Goal: Task Accomplishment & Management: Complete application form

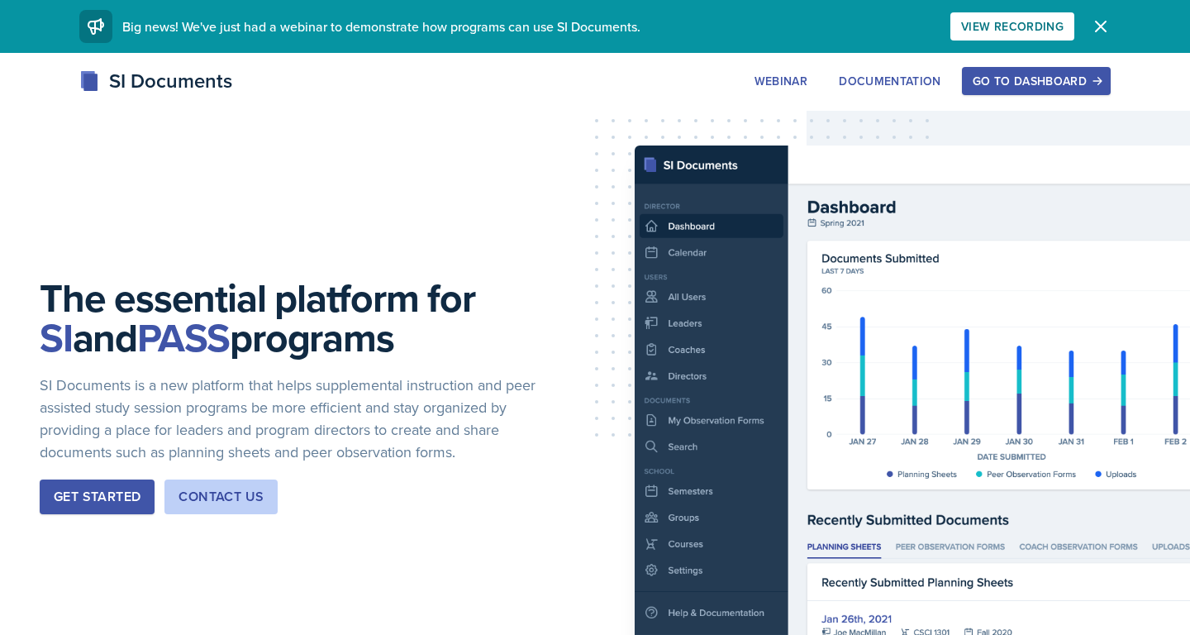
click at [1016, 78] on div "Go to Dashboard" at bounding box center [1036, 80] width 127 height 13
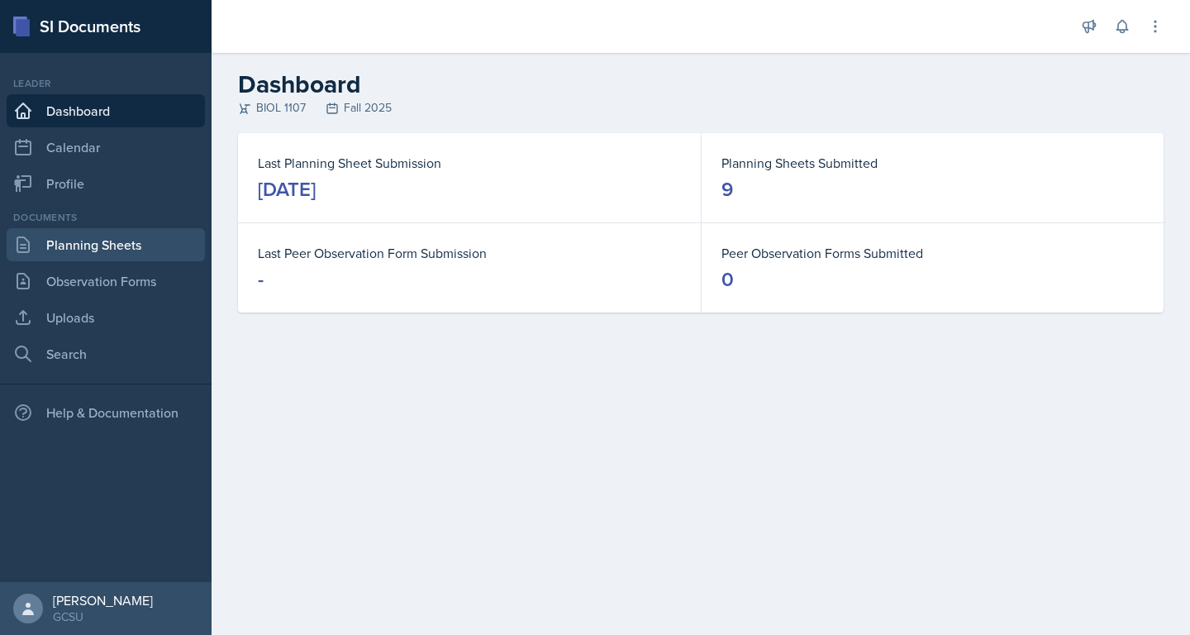
click at [64, 251] on link "Planning Sheets" at bounding box center [106, 244] width 198 height 33
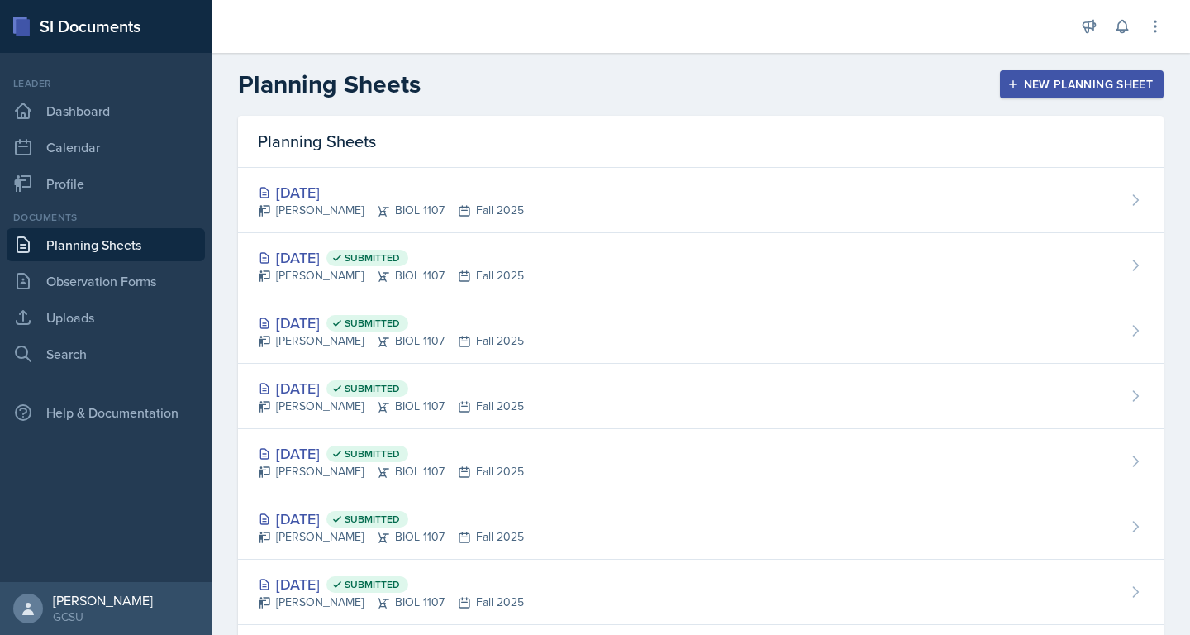
click at [1114, 86] on div "New Planning Sheet" at bounding box center [1082, 84] width 142 height 13
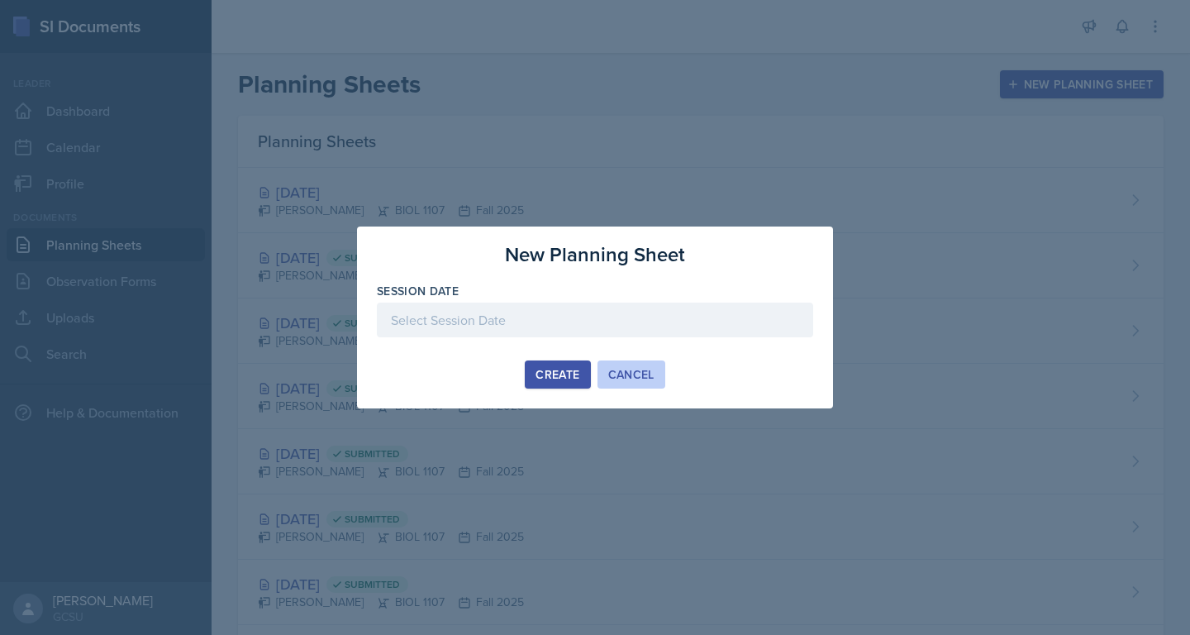
click at [609, 381] on div "Cancel" at bounding box center [631, 374] width 46 height 13
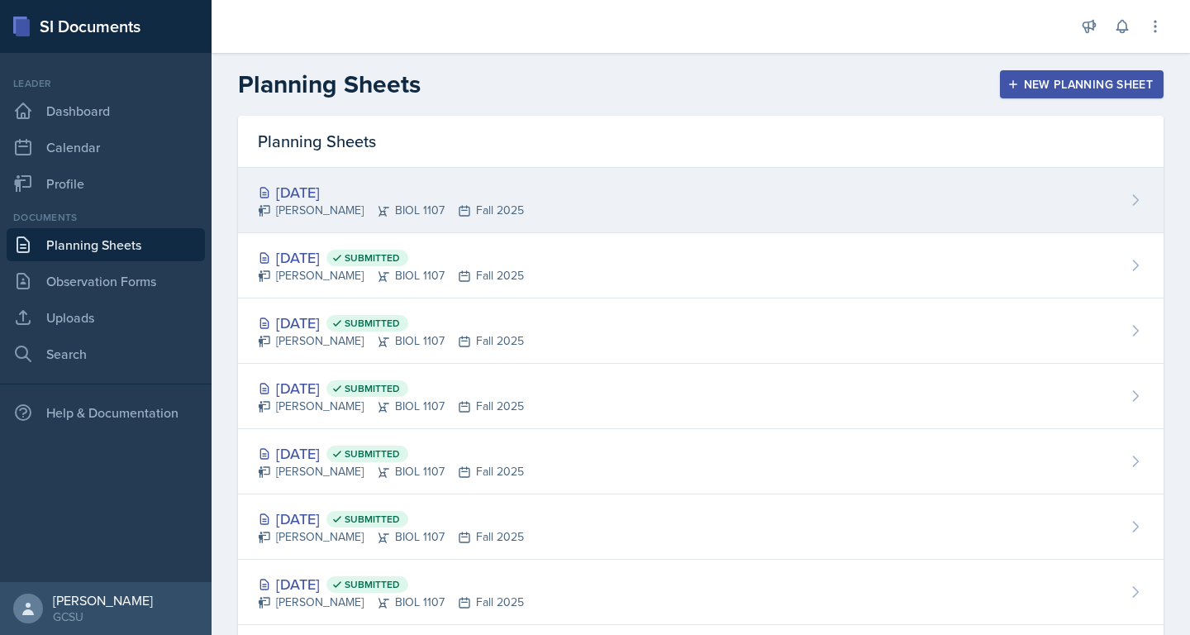
click at [476, 215] on div "[PERSON_NAME] BIOL 1107 Fall 2025" at bounding box center [391, 210] width 266 height 17
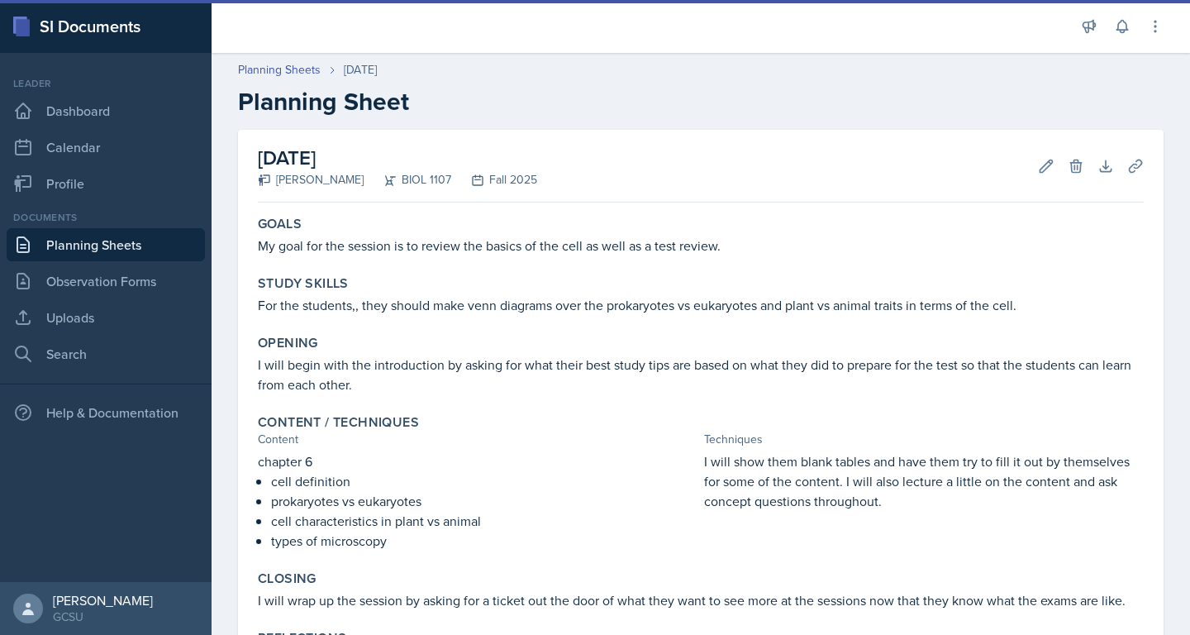
scroll to position [149, 0]
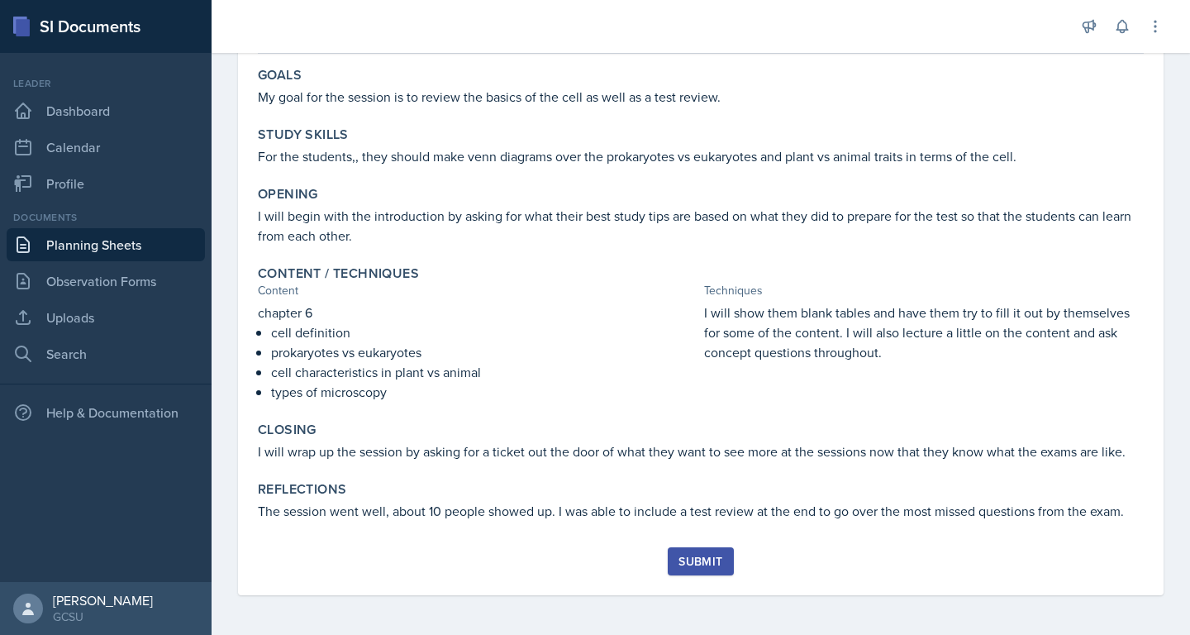
click at [700, 560] on div "Submit" at bounding box center [700, 561] width 44 height 13
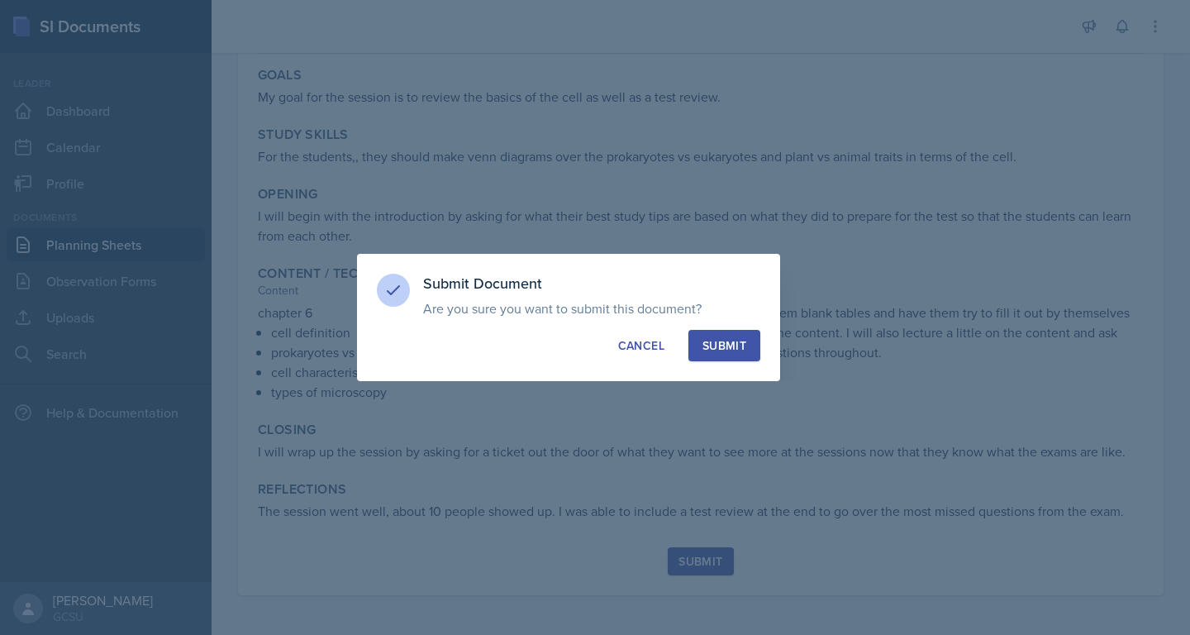
click at [726, 343] on div "Submit" at bounding box center [724, 345] width 44 height 17
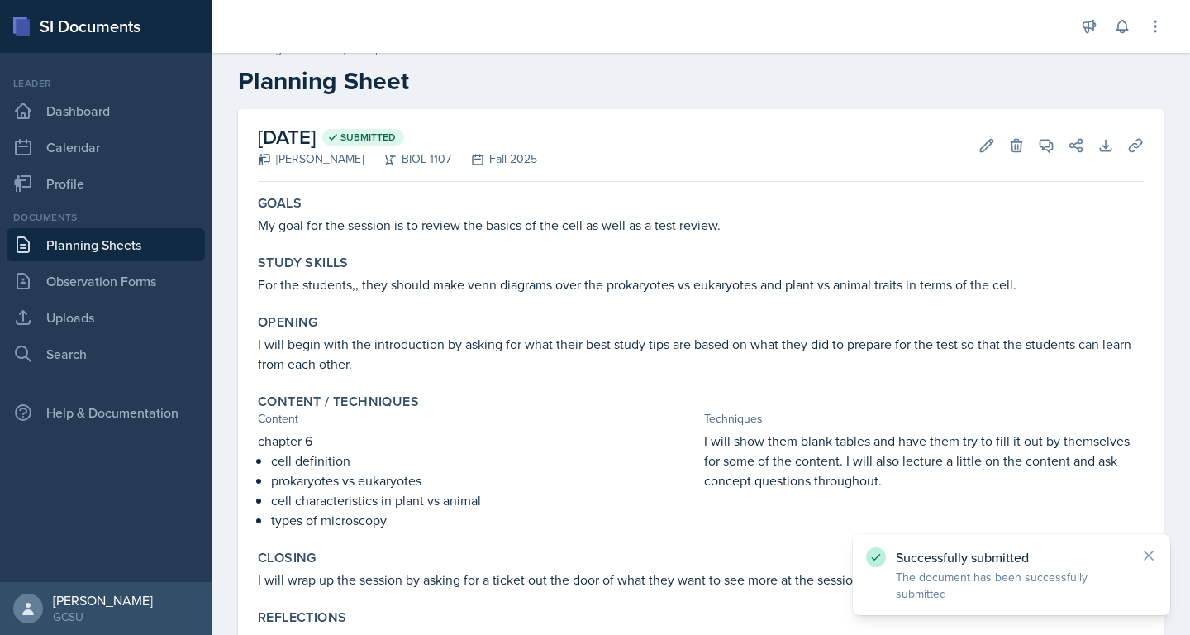
scroll to position [0, 0]
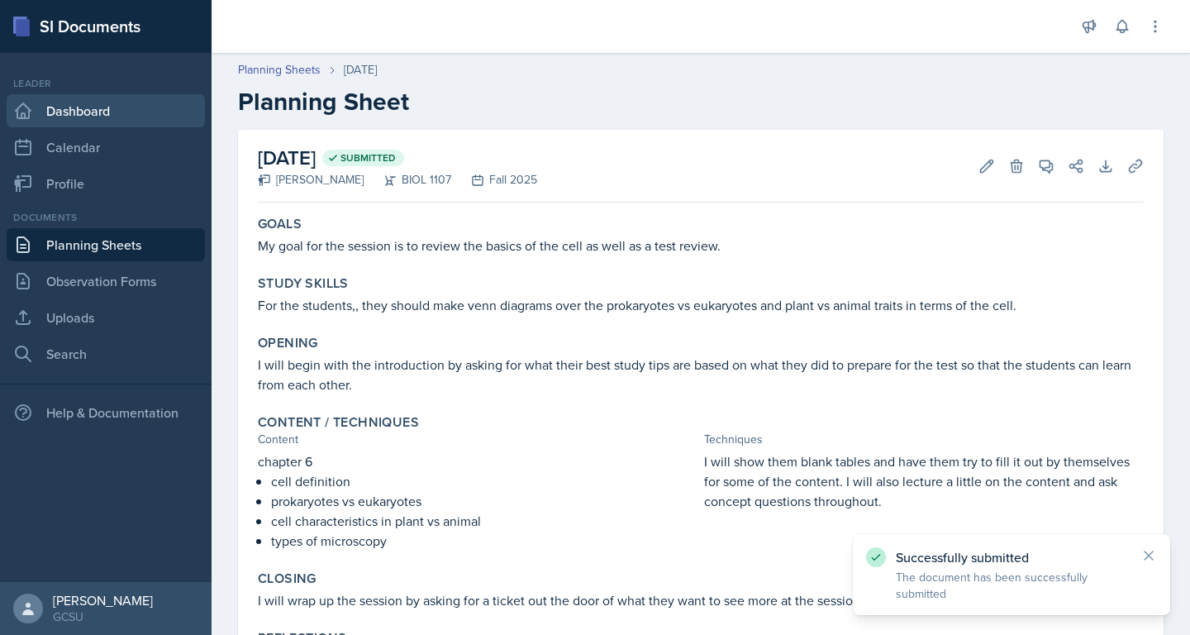
click at [50, 119] on link "Dashboard" at bounding box center [106, 110] width 198 height 33
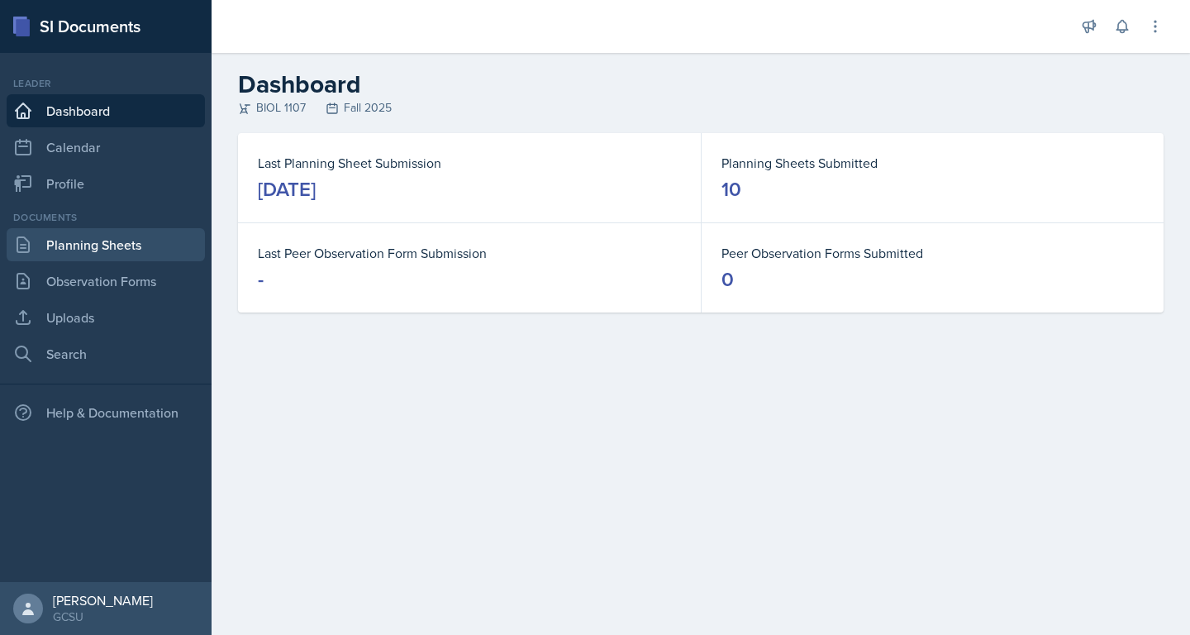
click at [97, 249] on link "Planning Sheets" at bounding box center [106, 244] width 198 height 33
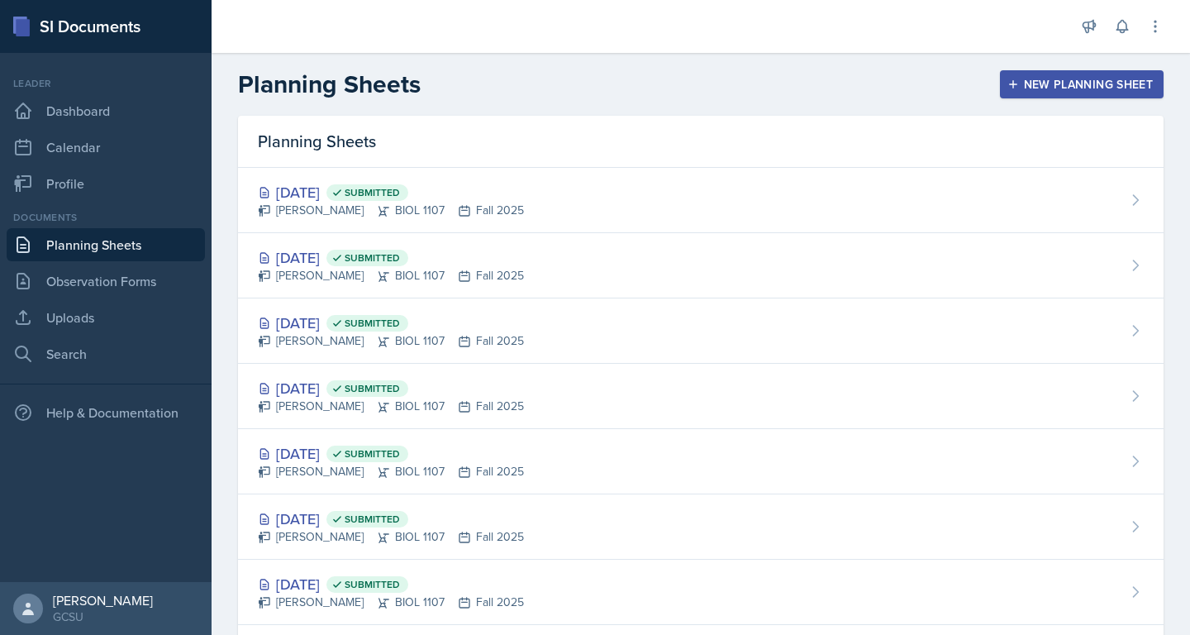
click at [1085, 83] on div "New Planning Sheet" at bounding box center [1082, 84] width 142 height 13
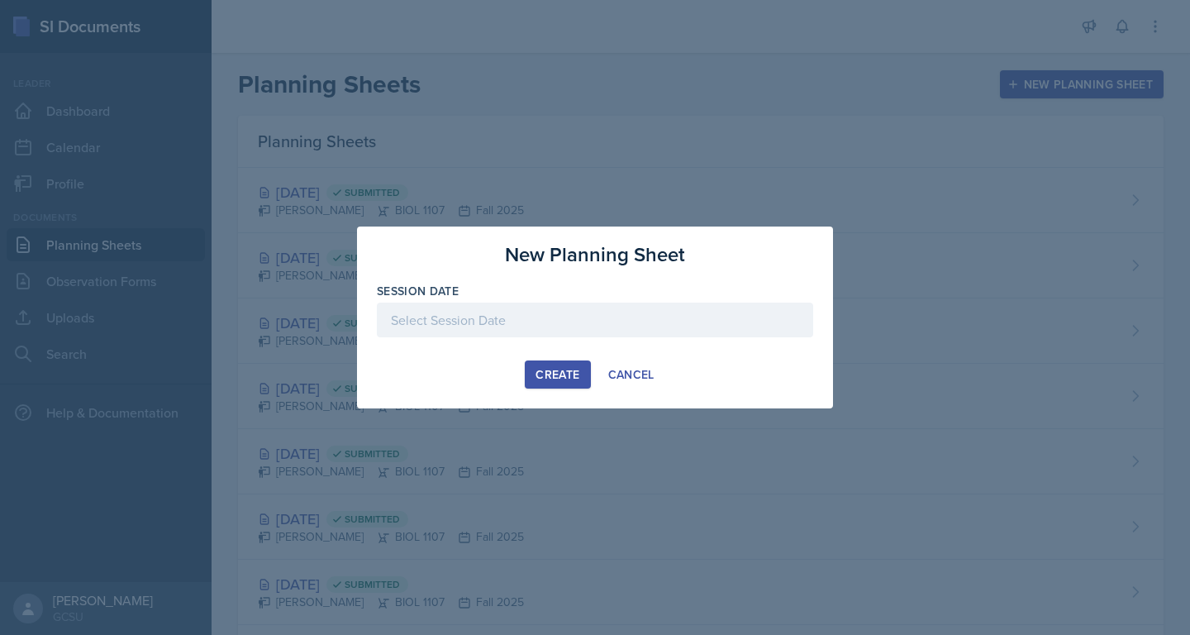
click at [569, 327] on div at bounding box center [595, 319] width 436 height 35
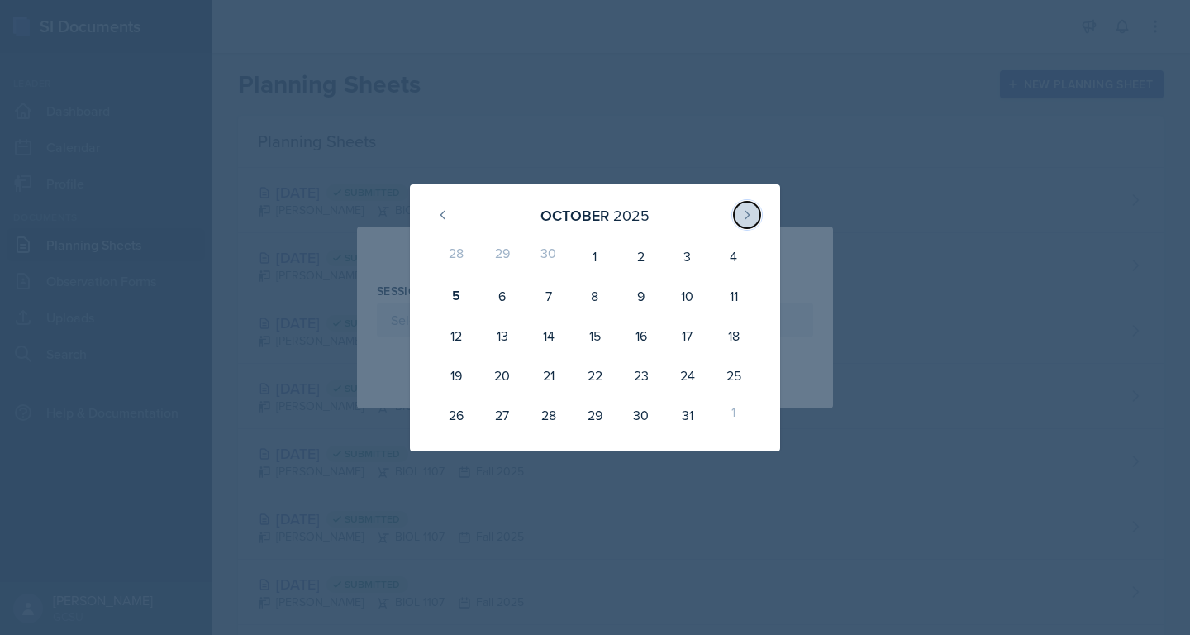
click at [741, 208] on icon at bounding box center [746, 214] width 13 height 13
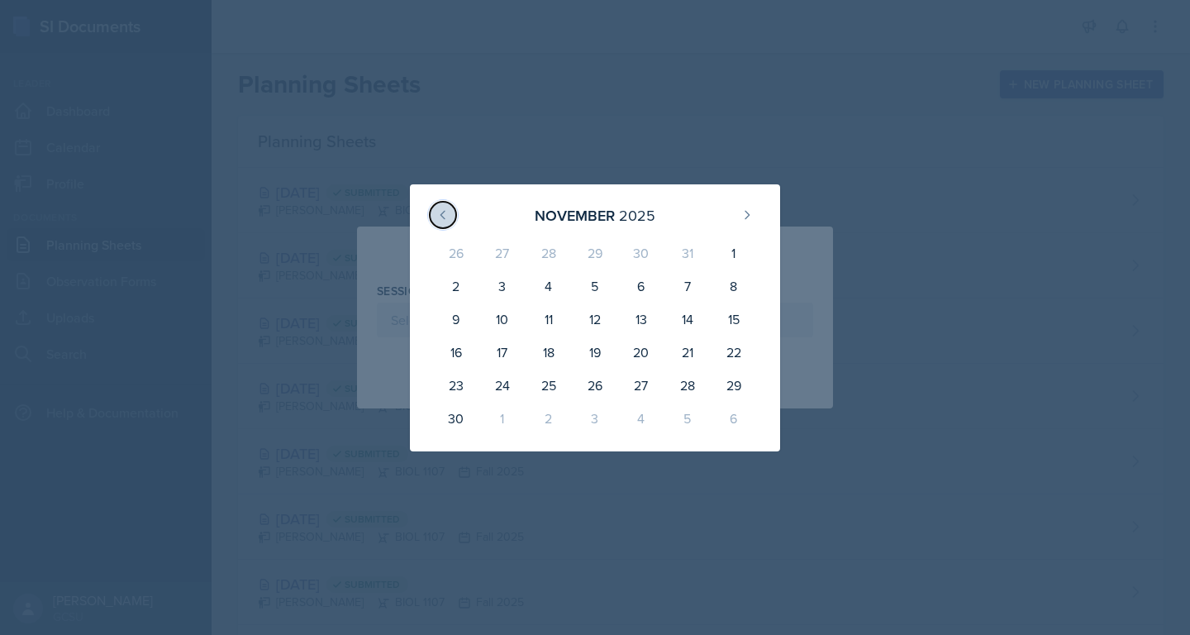
click at [435, 221] on button at bounding box center [443, 215] width 26 height 26
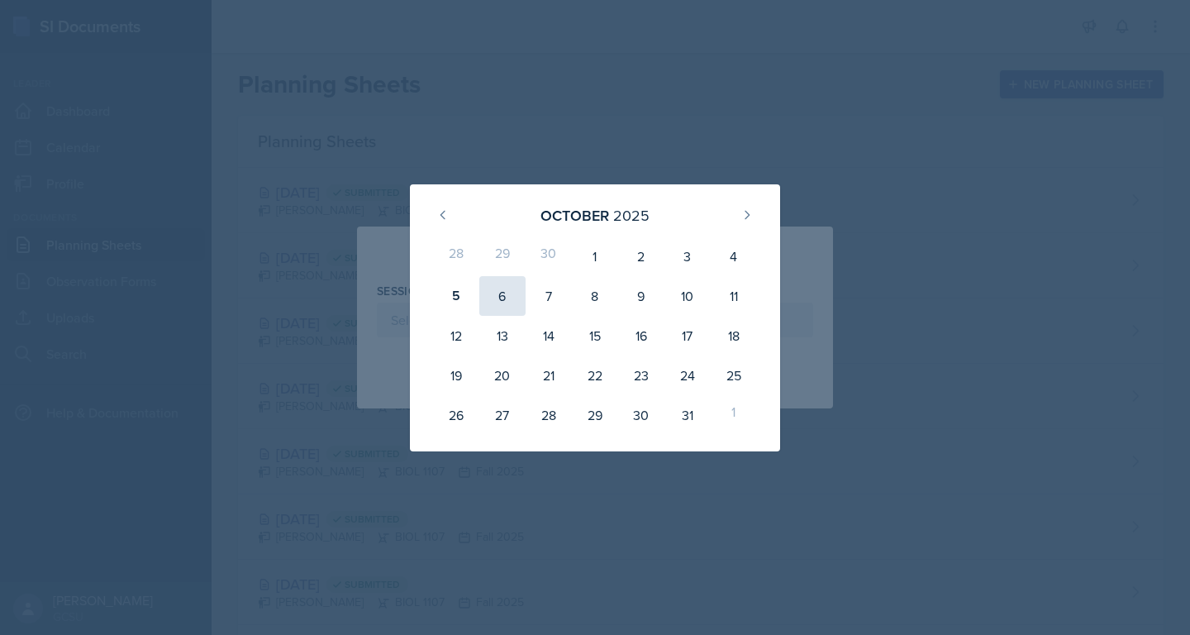
click at [497, 297] on div "6" at bounding box center [502, 296] width 46 height 40
type input "[DATE]"
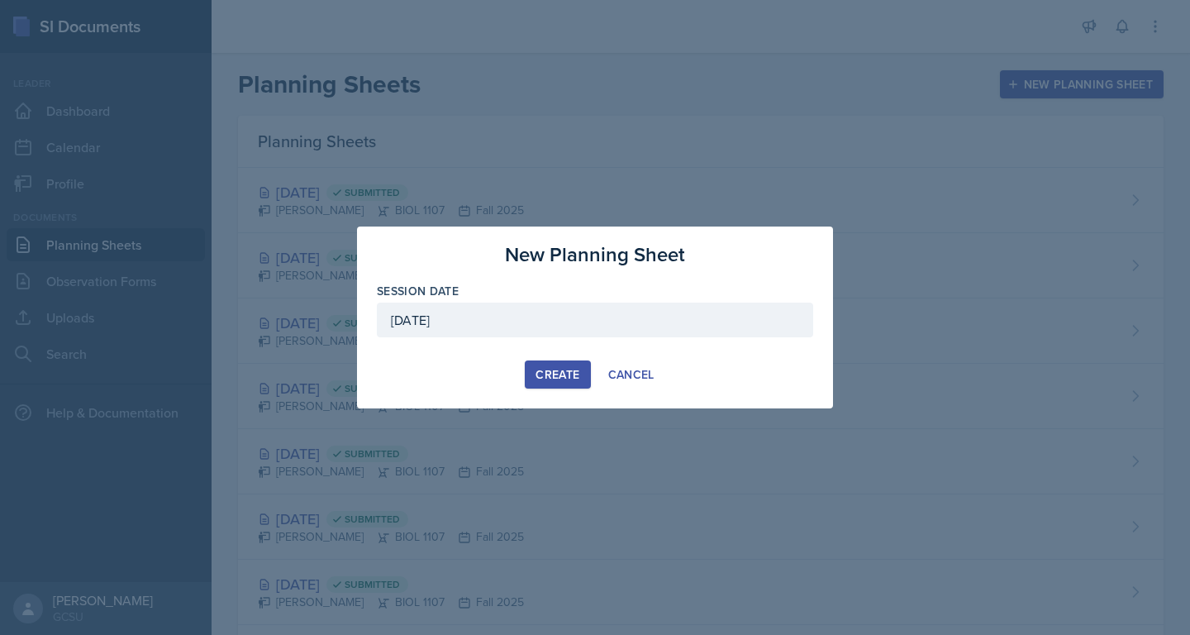
click at [572, 378] on div "Create" at bounding box center [558, 374] width 44 height 13
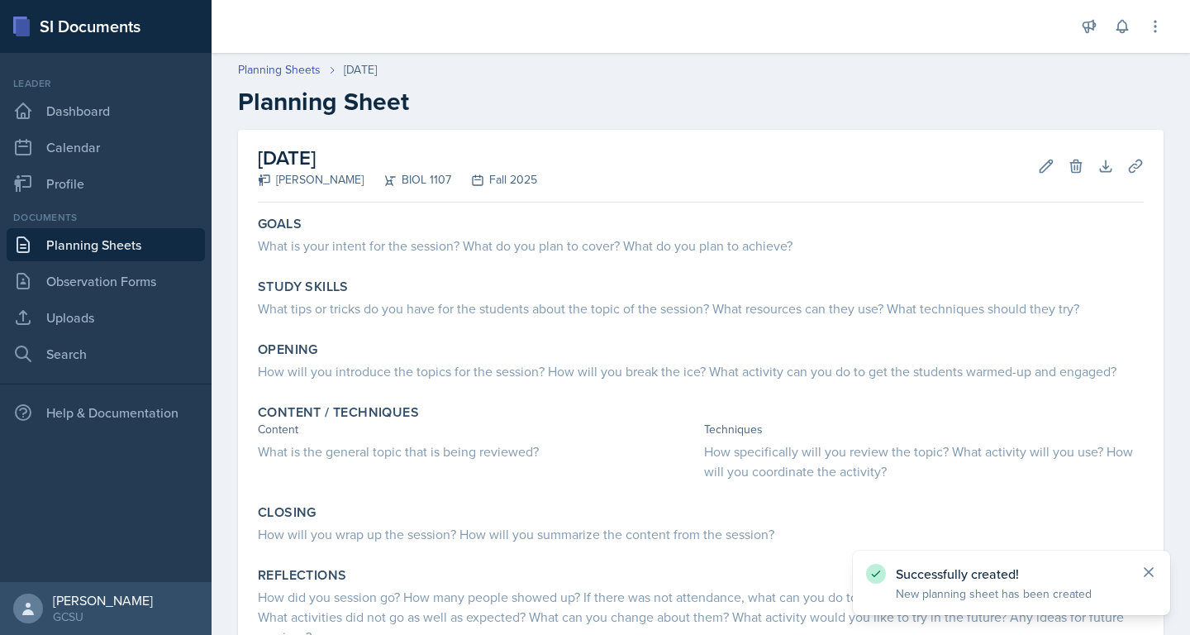
click at [1152, 570] on icon at bounding box center [1148, 572] width 17 height 17
click at [159, 242] on link "Planning Sheets" at bounding box center [106, 244] width 198 height 33
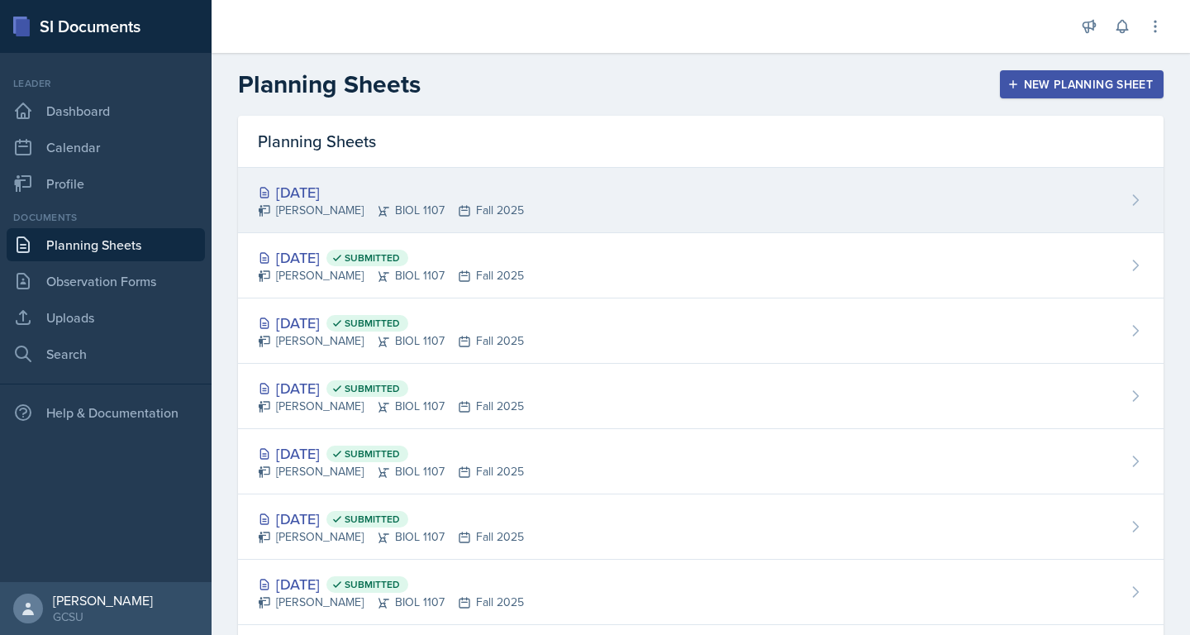
click at [379, 198] on div "[DATE]" at bounding box center [391, 192] width 266 height 22
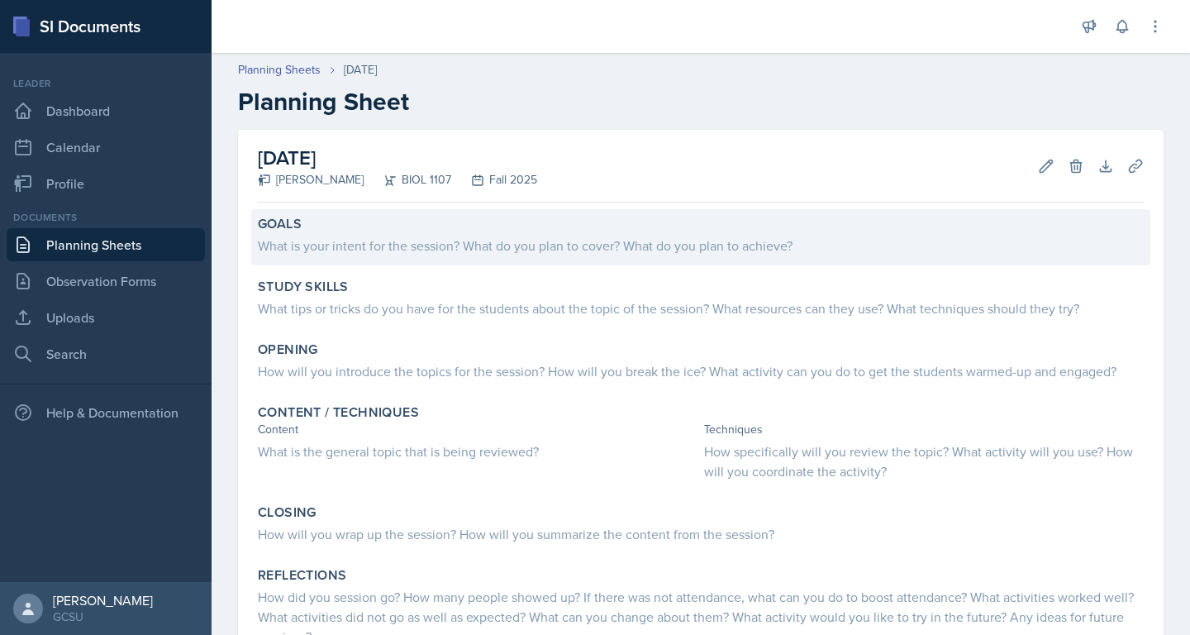
click at [485, 231] on div "Goals" at bounding box center [701, 224] width 886 height 17
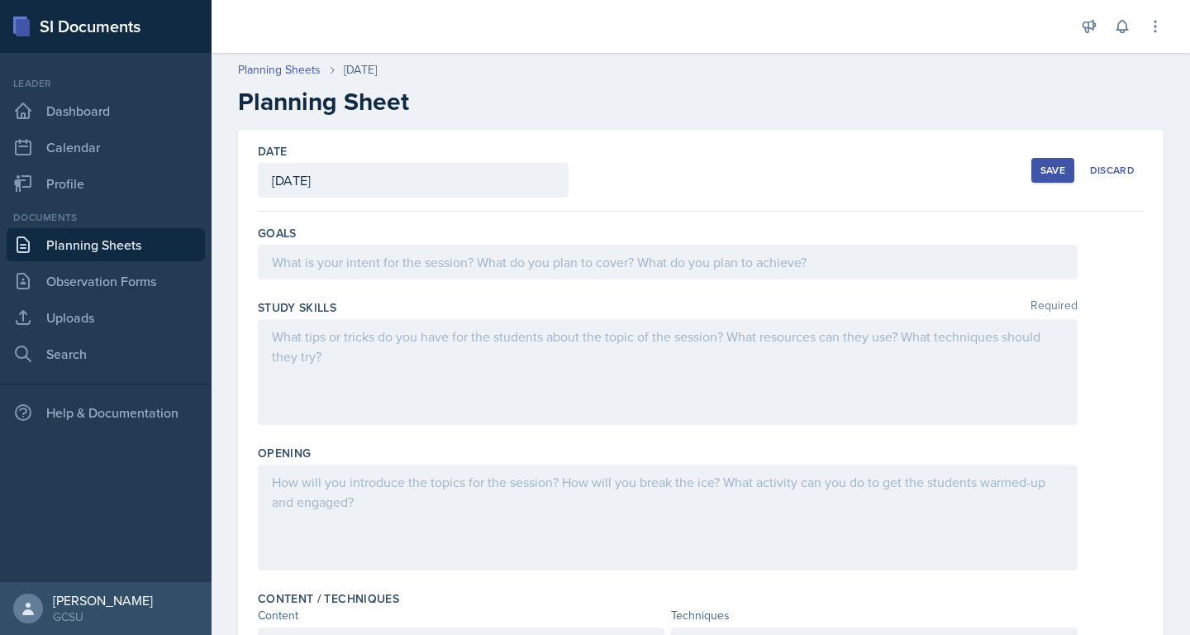
click at [464, 255] on div at bounding box center [668, 262] width 820 height 35
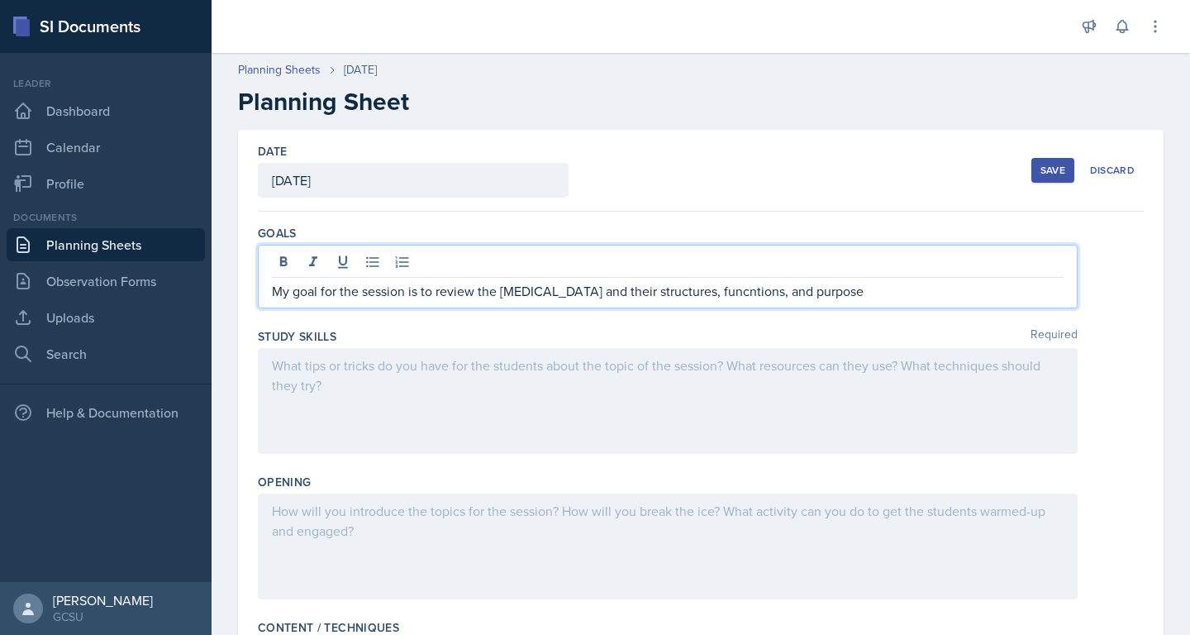
click at [705, 298] on p "My goal for the session is to review the [MEDICAL_DATA] and their structures, f…" at bounding box center [668, 291] width 792 height 20
click at [502, 289] on p "My goal for the session is to review the [MEDICAL_DATA] and their structures, f…" at bounding box center [668, 291] width 792 height 20
click at [834, 283] on p "My goal for the session is to review the cell [MEDICAL_DATA] and their structur…" at bounding box center [668, 291] width 792 height 20
click at [845, 287] on p "My goal for the session is to review the cell [MEDICAL_DATA] and their structur…" at bounding box center [668, 291] width 792 height 20
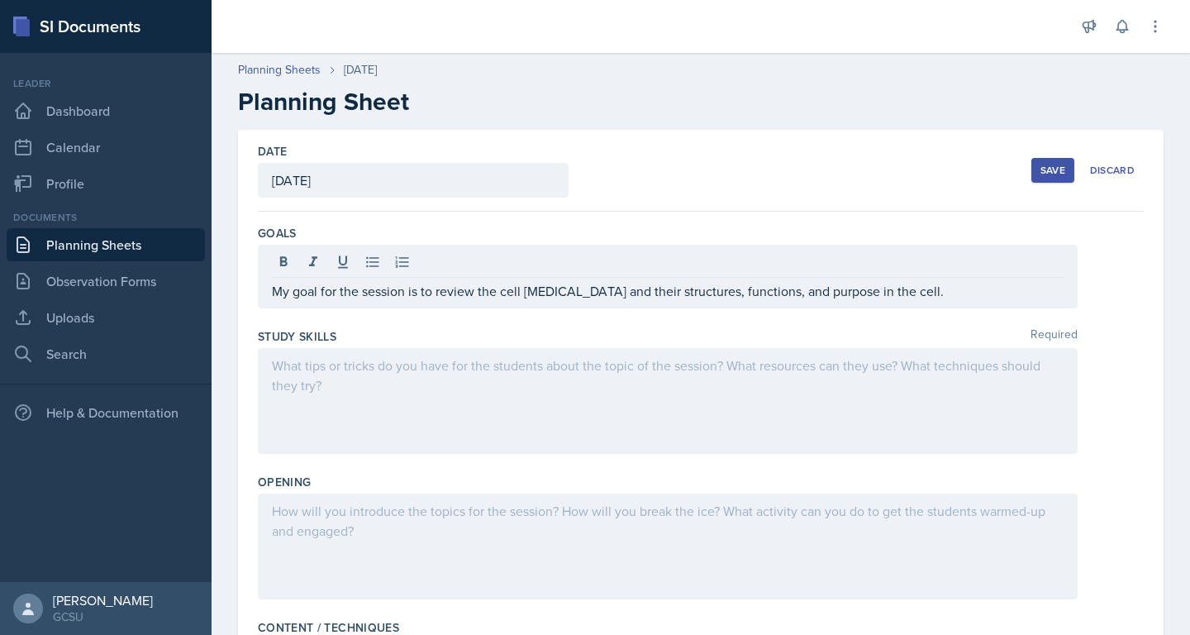
click at [920, 381] on div at bounding box center [668, 401] width 820 height 106
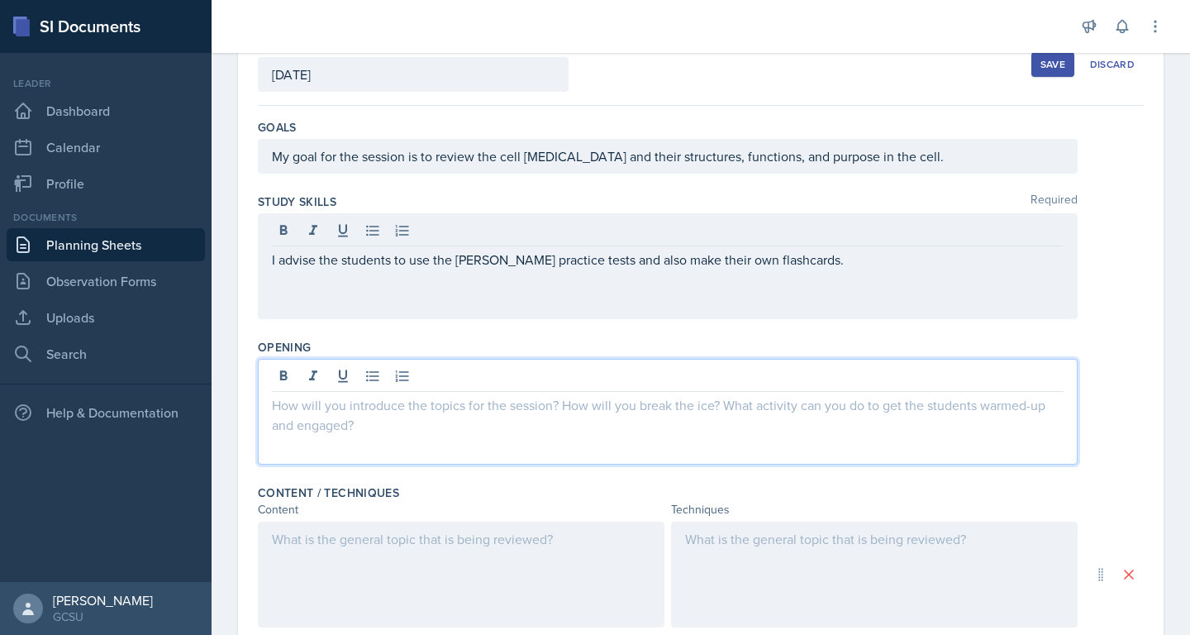
scroll to position [135, 0]
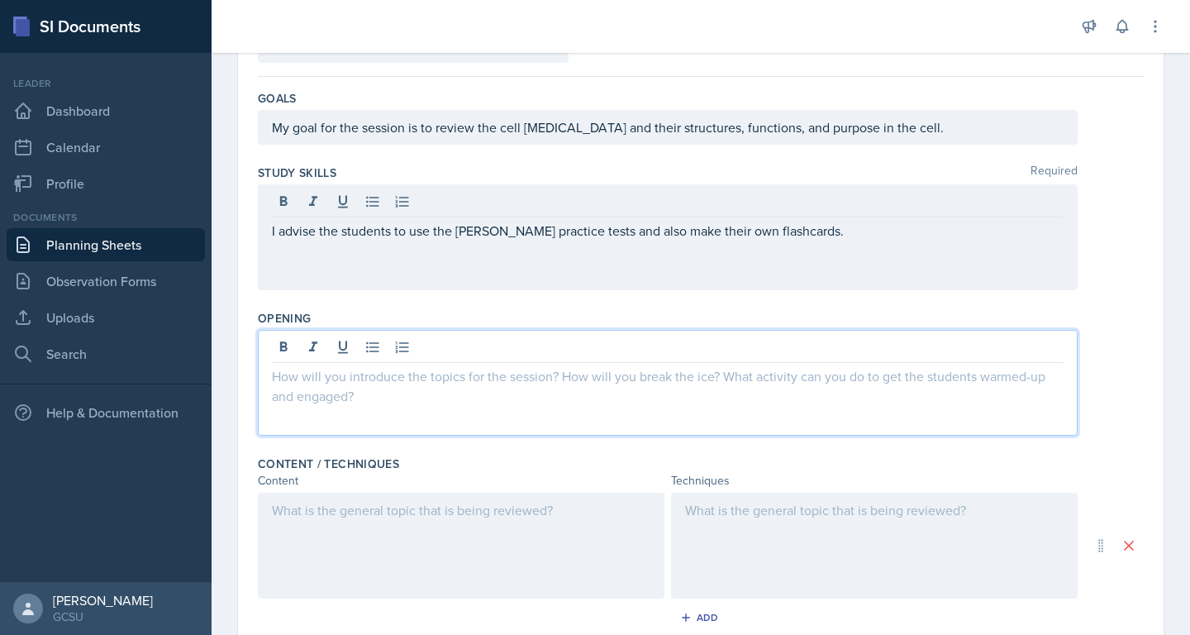
click at [907, 378] on p at bounding box center [668, 376] width 792 height 20
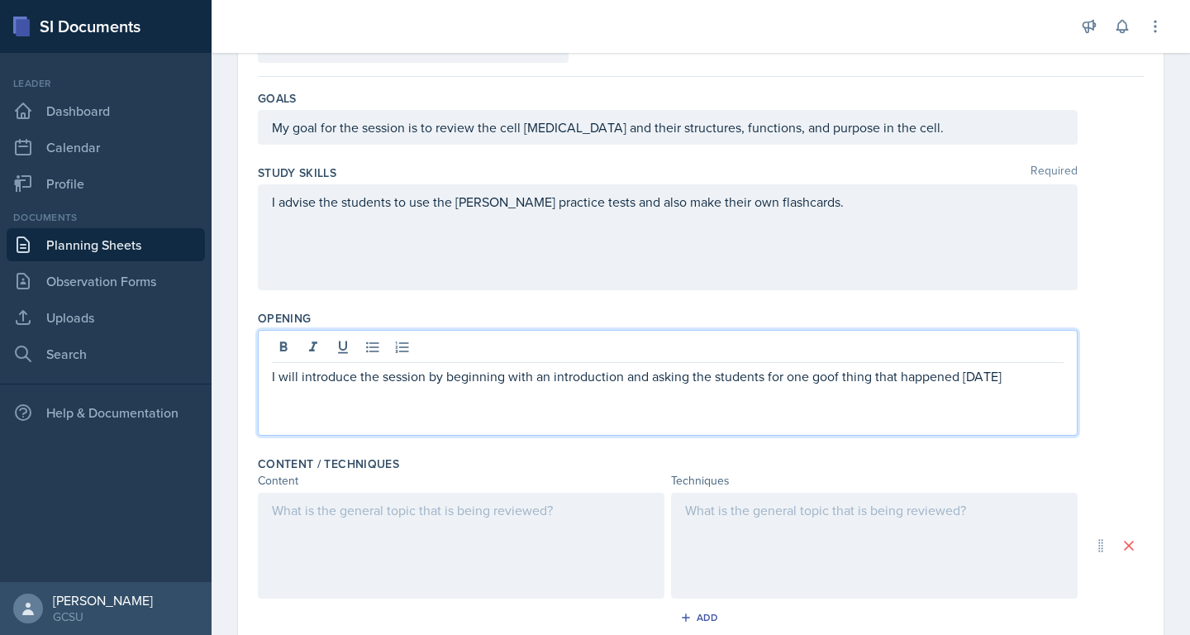
click at [837, 375] on p "I will introduce the session by beginning with an introduction and asking the s…" at bounding box center [668, 376] width 792 height 20
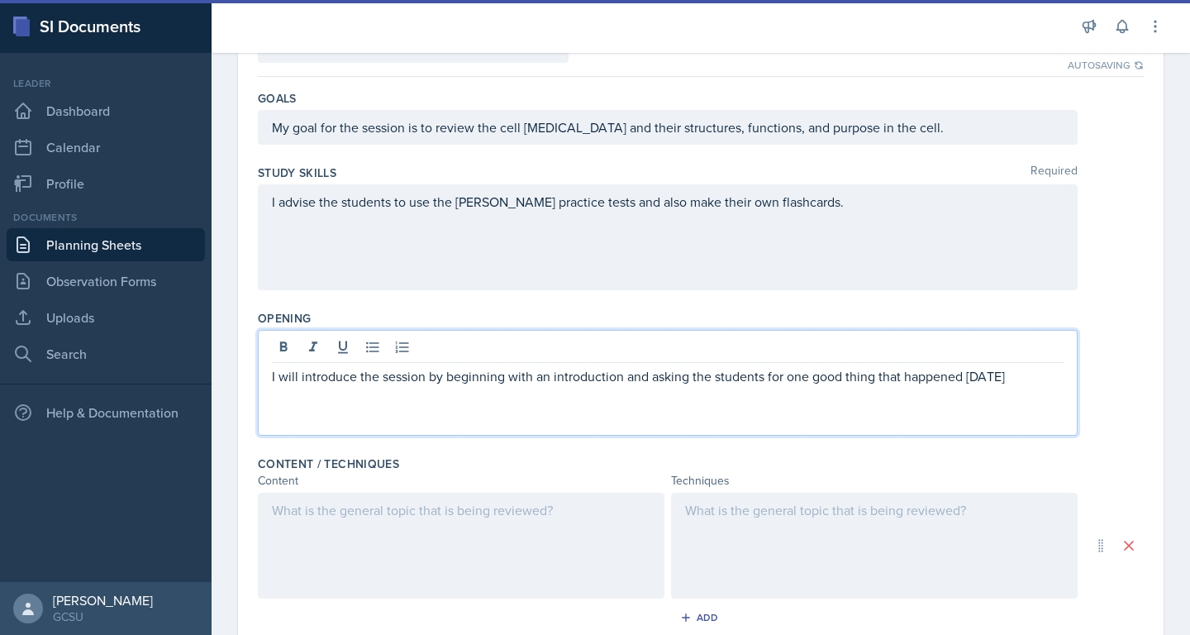
click at [1027, 376] on p "I will introduce the session by beginning with an introduction and asking the s…" at bounding box center [668, 376] width 792 height 20
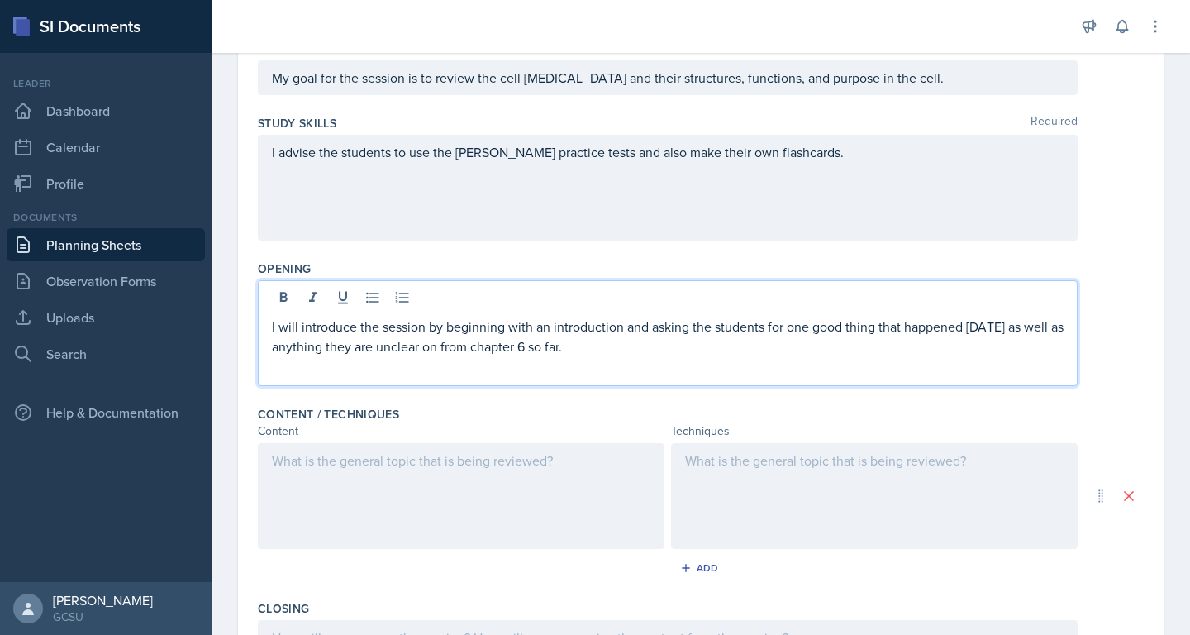
click at [558, 472] on div at bounding box center [461, 496] width 407 height 106
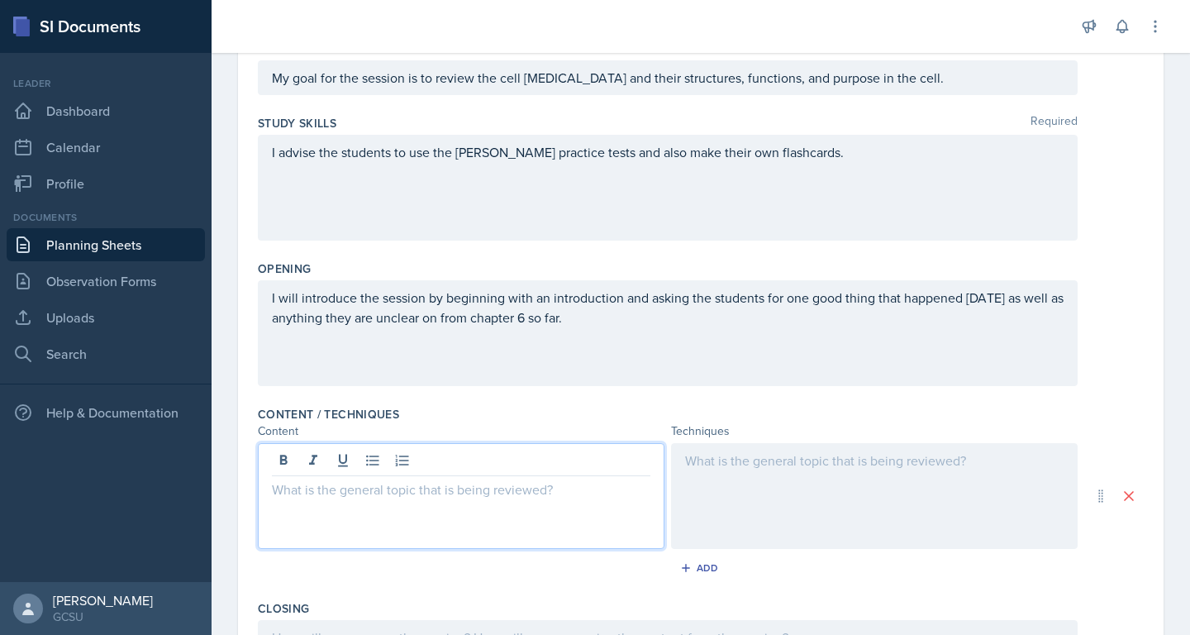
scroll to position [213, 0]
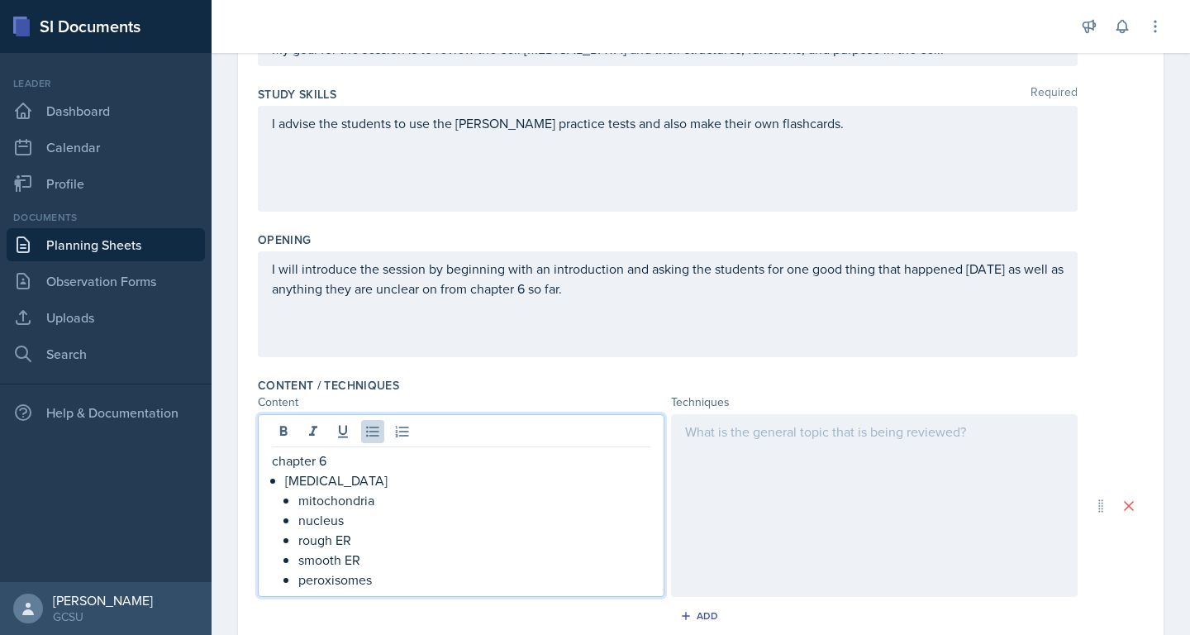
click at [440, 544] on p "rough ER" at bounding box center [474, 540] width 352 height 20
click at [402, 558] on p "smooth ER" at bounding box center [474, 560] width 352 height 20
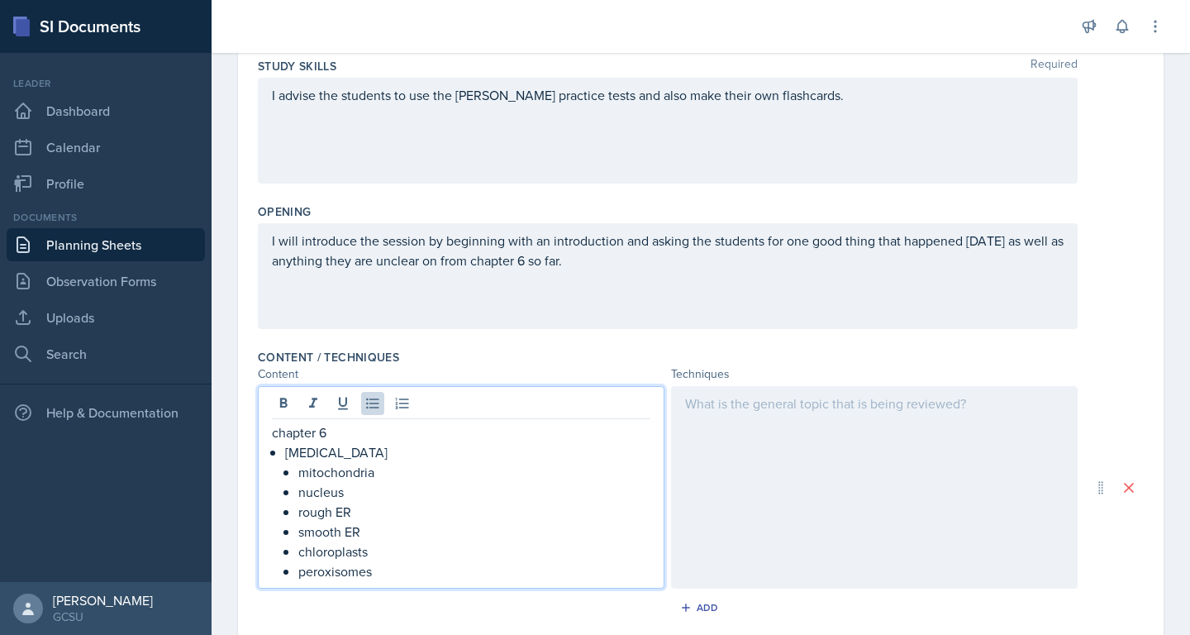
scroll to position [245, 0]
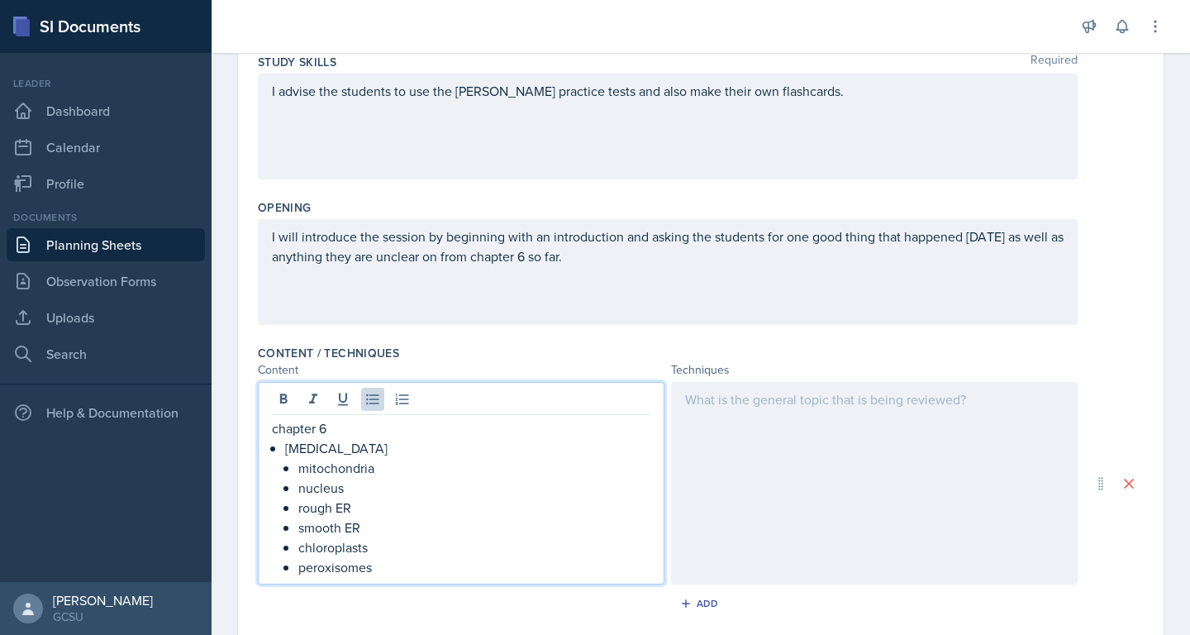
click at [423, 566] on p "peroxisomes" at bounding box center [474, 567] width 352 height 20
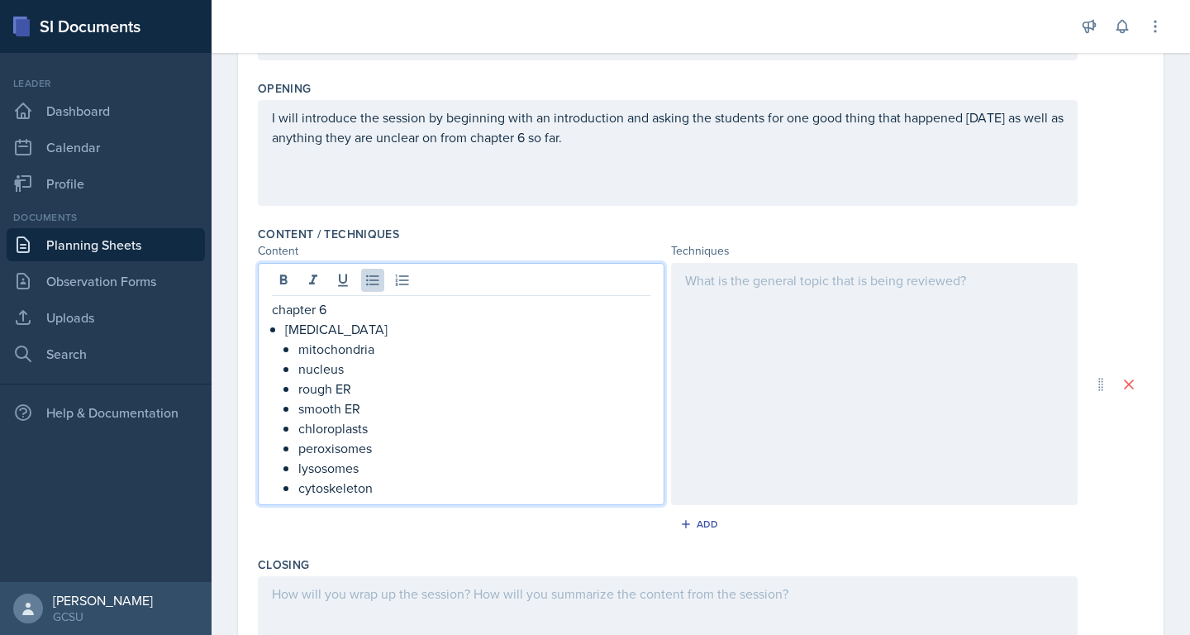
scroll to position [368, 0]
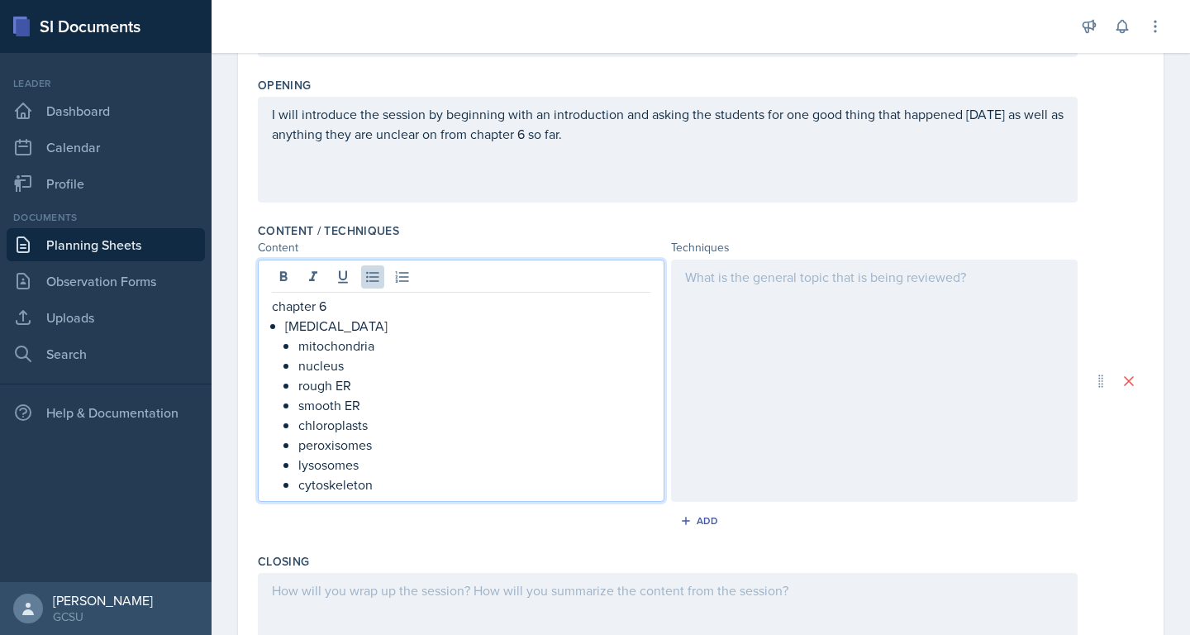
click at [298, 488] on p "cytoskeleton" at bounding box center [474, 484] width 352 height 20
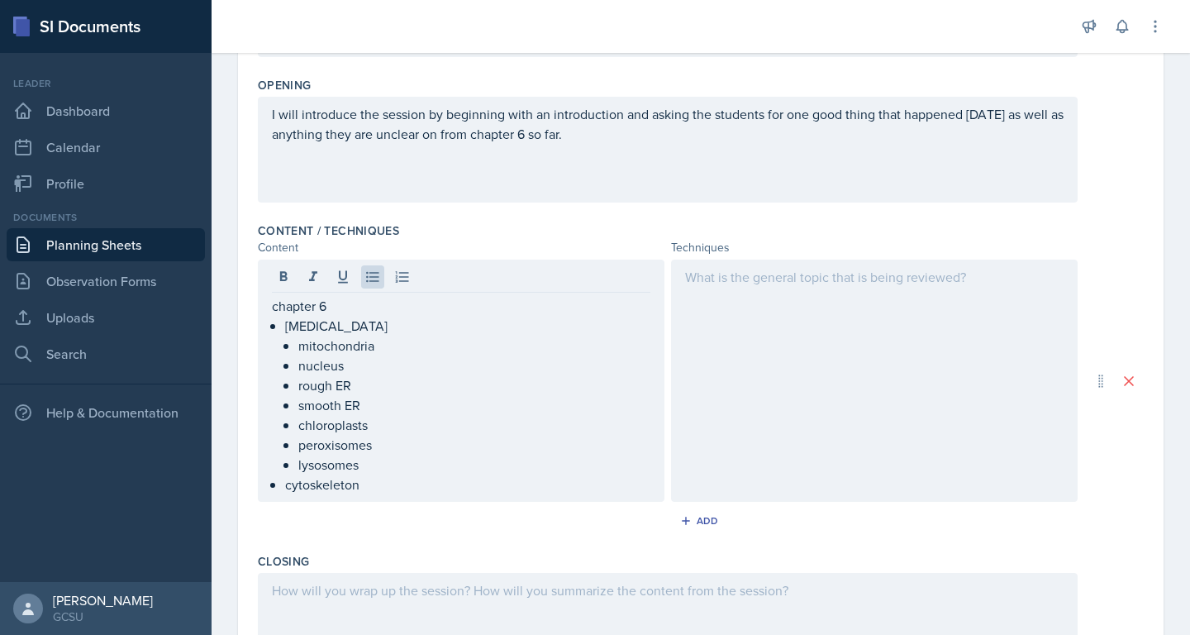
click at [862, 303] on div at bounding box center [874, 380] width 407 height 242
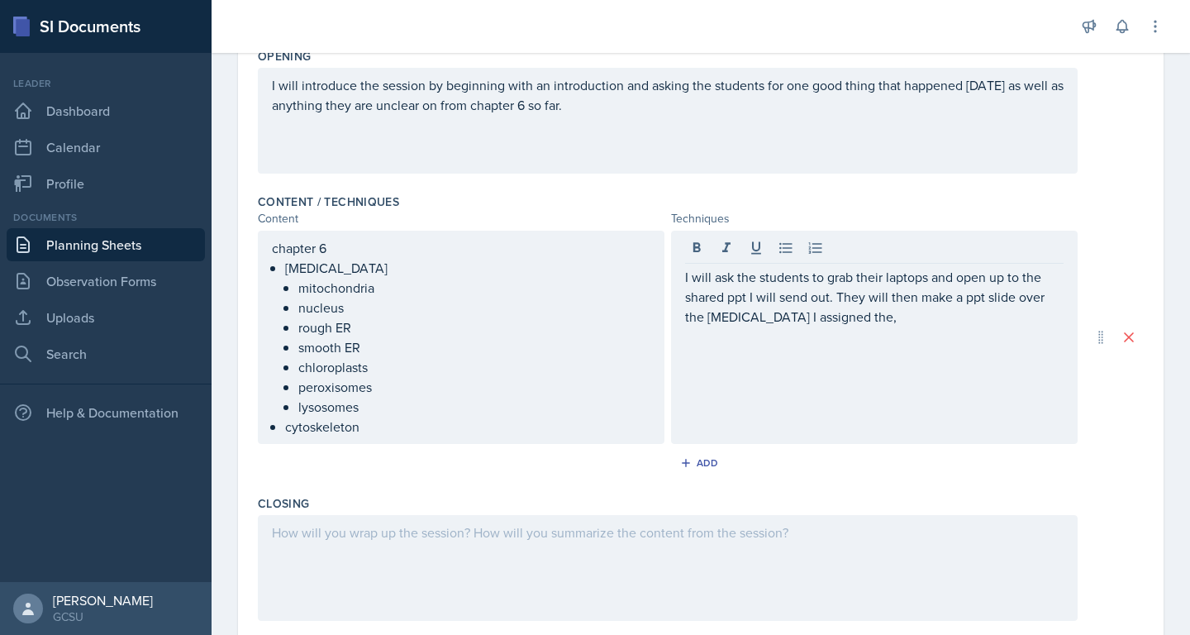
drag, startPoint x: 871, startPoint y: 328, endPoint x: 772, endPoint y: 317, distance: 99.8
click at [772, 317] on div "I will ask the students to grab their laptops and open up to the shared ppt I w…" at bounding box center [874, 337] width 407 height 213
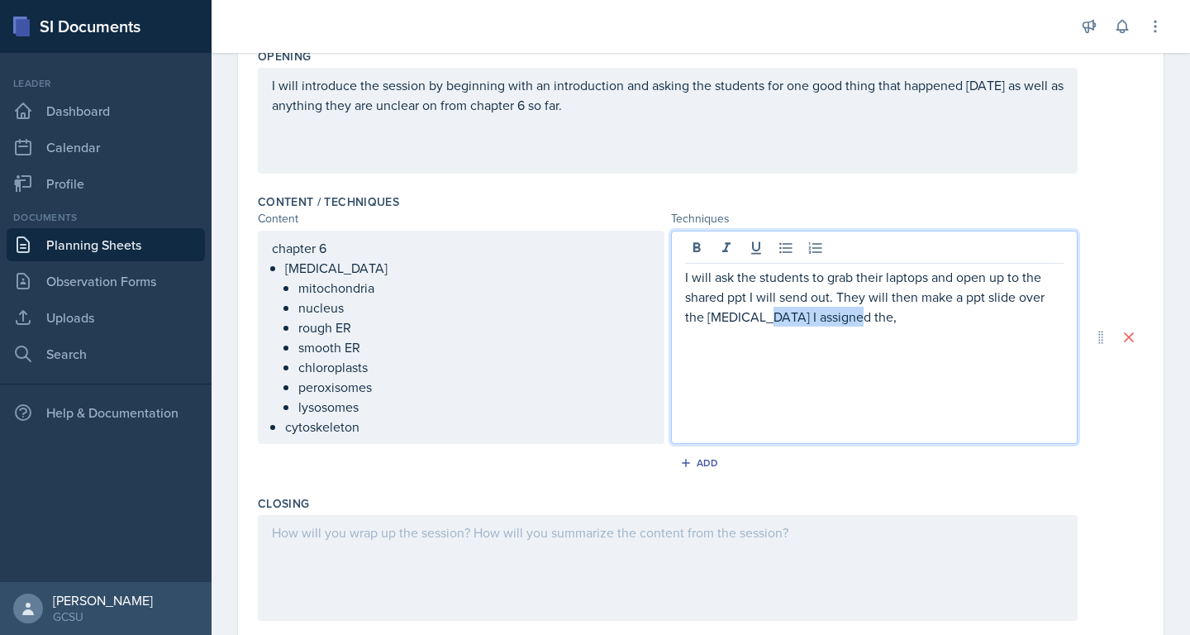
drag, startPoint x: 760, startPoint y: 317, endPoint x: 850, endPoint y: 316, distance: 89.3
click at [847, 319] on p "I will ask the students to grab their laptops and open up to the shared ppt I w…" at bounding box center [874, 297] width 378 height 60
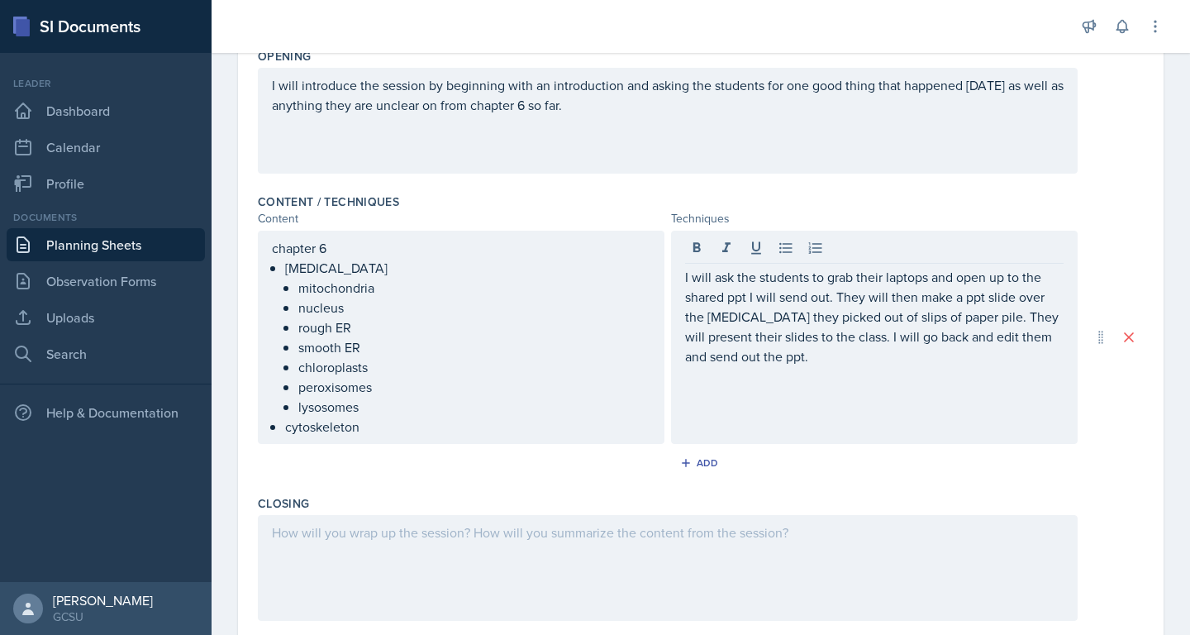
click at [991, 475] on div "Add" at bounding box center [701, 465] width 886 height 31
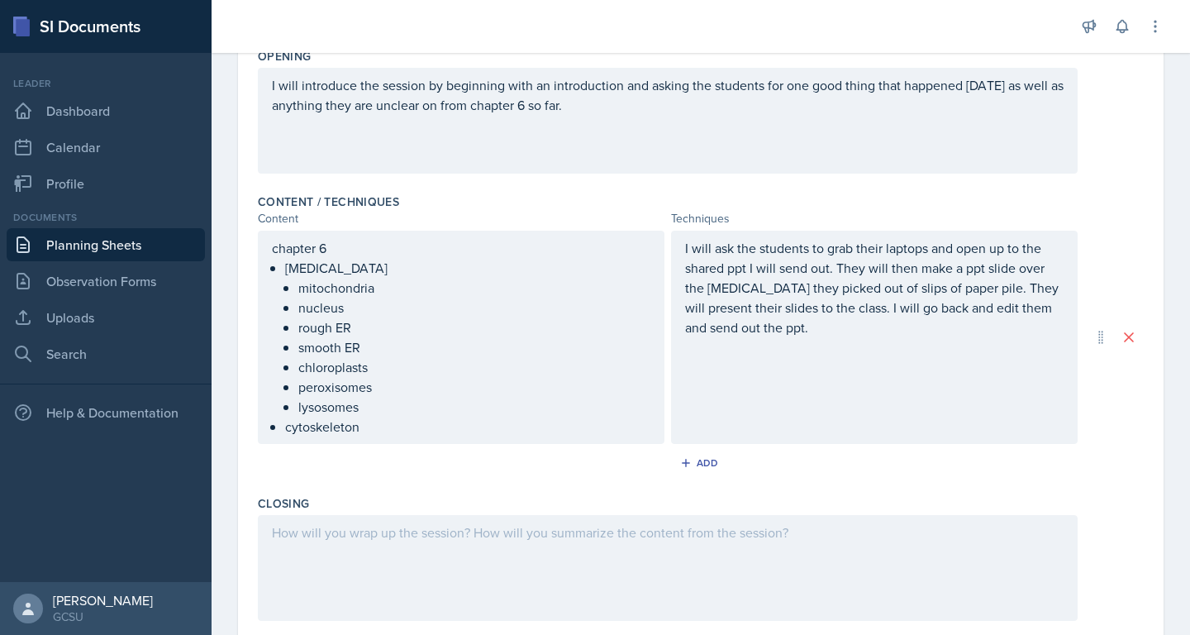
click at [1028, 303] on p "I will ask the students to grab their laptops and open up to the shared ppt I w…" at bounding box center [874, 287] width 378 height 99
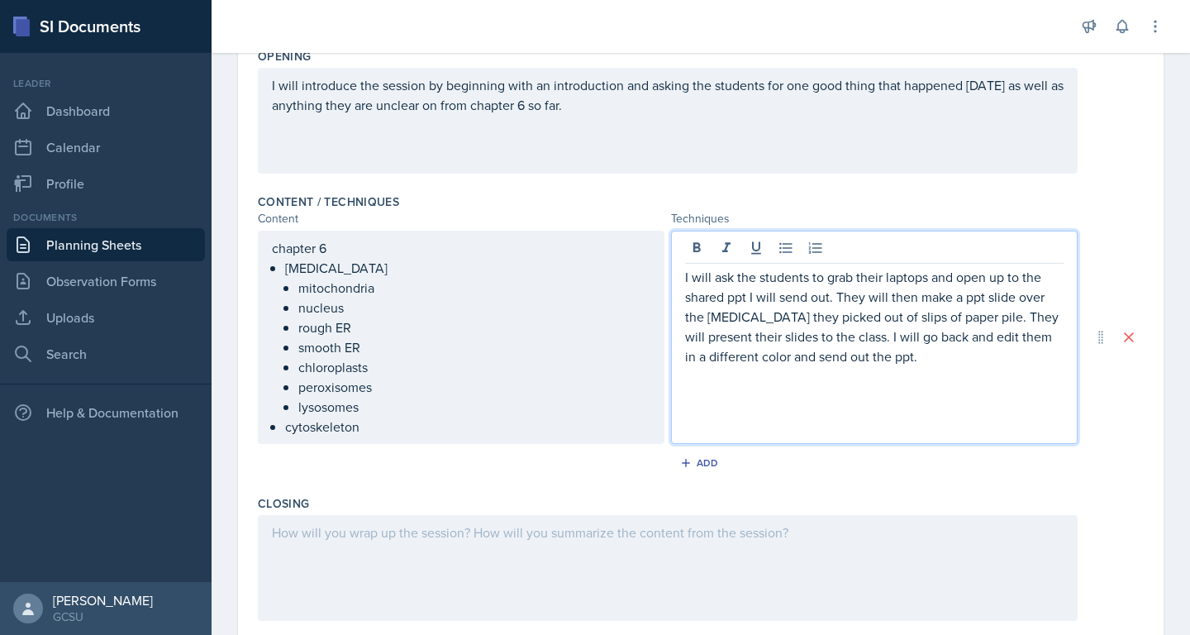
click at [1107, 458] on div "Add" at bounding box center [701, 465] width 886 height 31
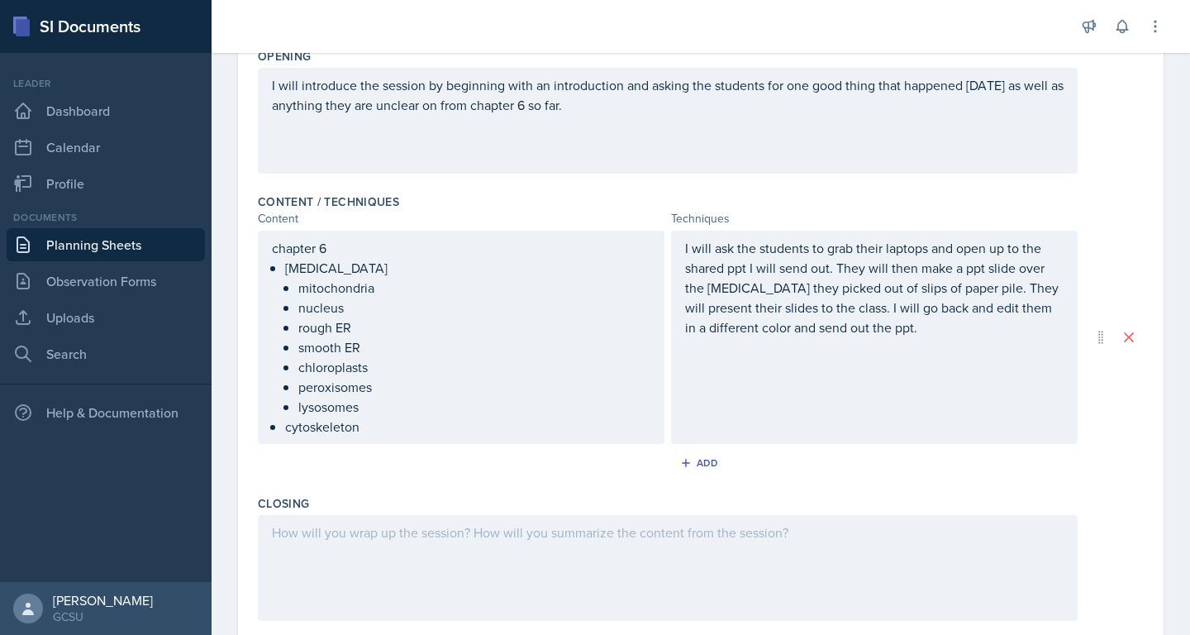
click at [962, 341] on div "I will ask the students to grab their laptops and open up to the shared ppt I w…" at bounding box center [874, 337] width 407 height 213
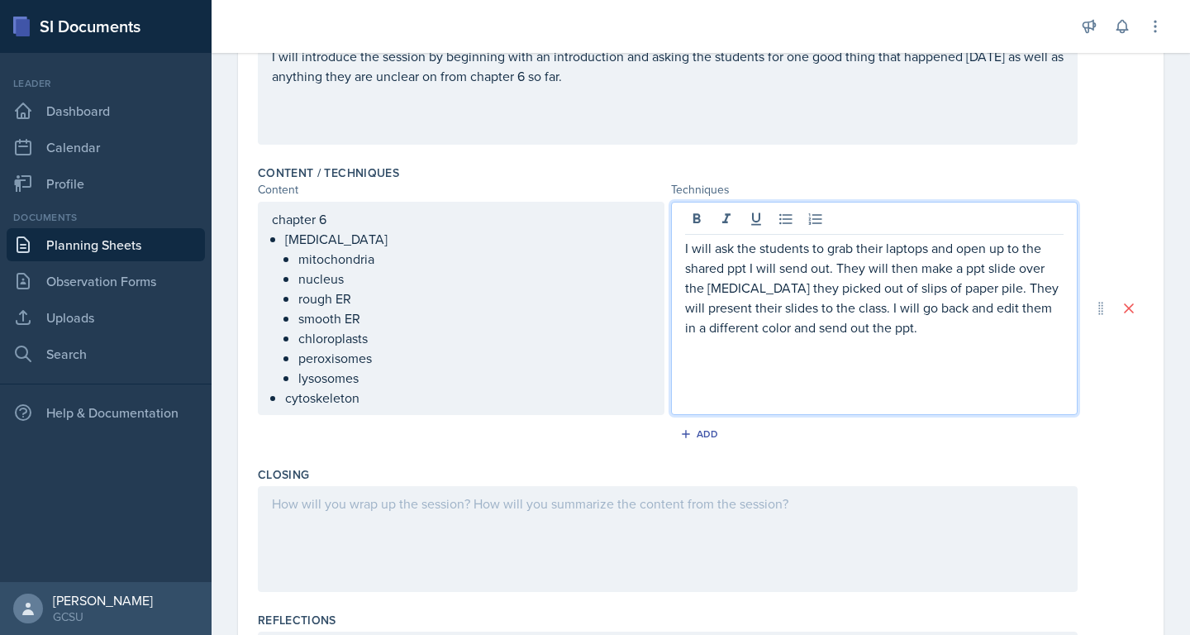
click at [942, 328] on p "I will ask the students to grab their laptops and open up to the shared ppt I w…" at bounding box center [874, 287] width 378 height 99
click at [732, 351] on p "I will ask the students to grab their laptops and open up to the shared ppt I w…" at bounding box center [874, 297] width 378 height 119
click at [824, 351] on p "I will ask the students to grab their laptops and open up to the shared ppt I w…" at bounding box center [874, 297] width 378 height 119
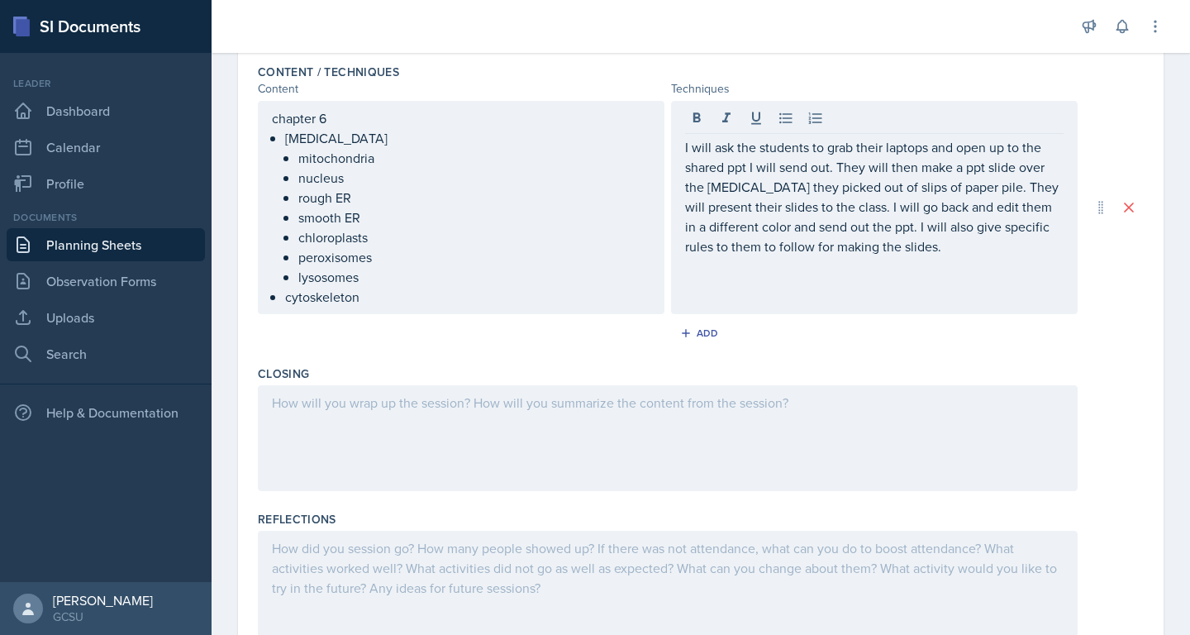
click at [751, 443] on div at bounding box center [668, 438] width 820 height 106
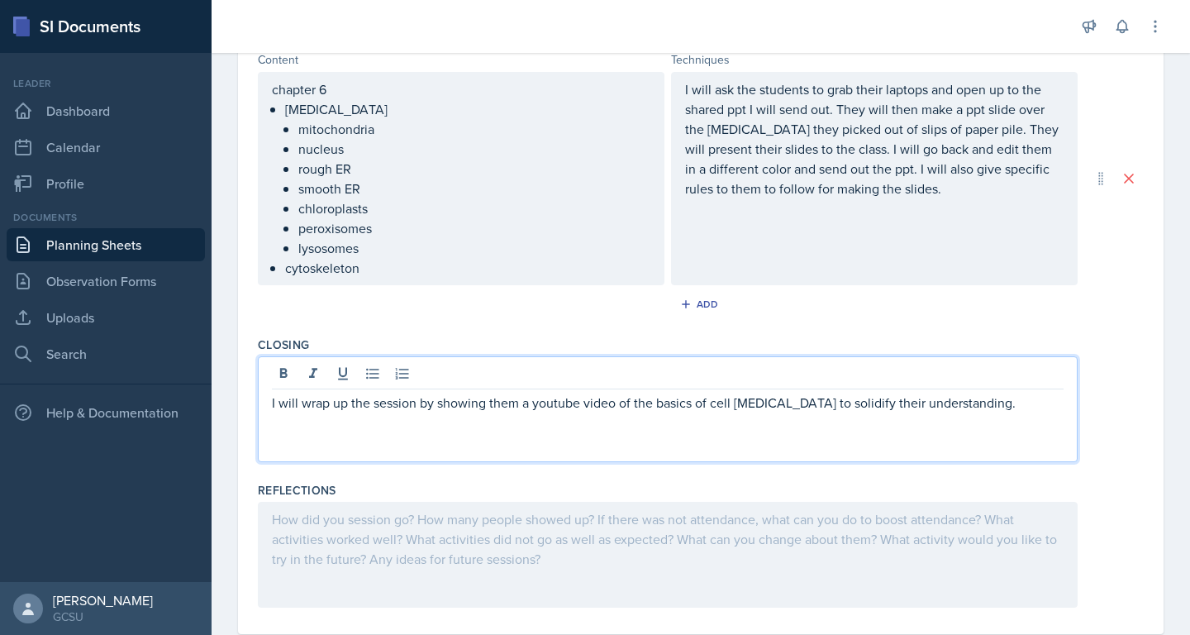
click at [1088, 331] on div "Closing I will wrap up the session by showing them a youtube video of the basic…" at bounding box center [701, 402] width 886 height 145
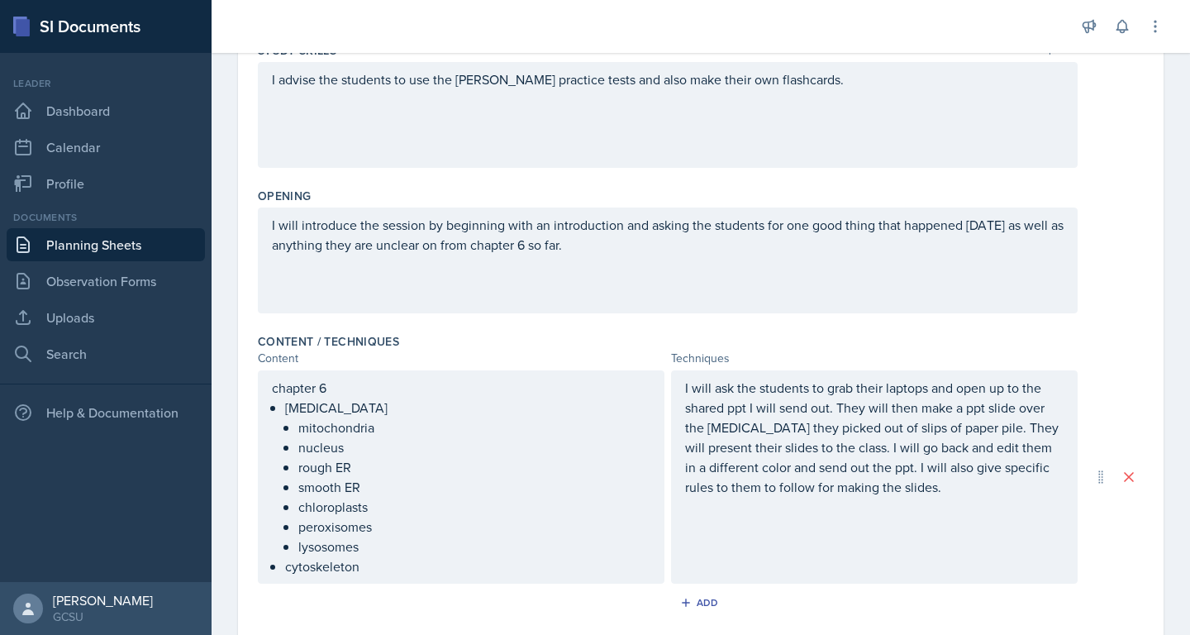
scroll to position [0, 0]
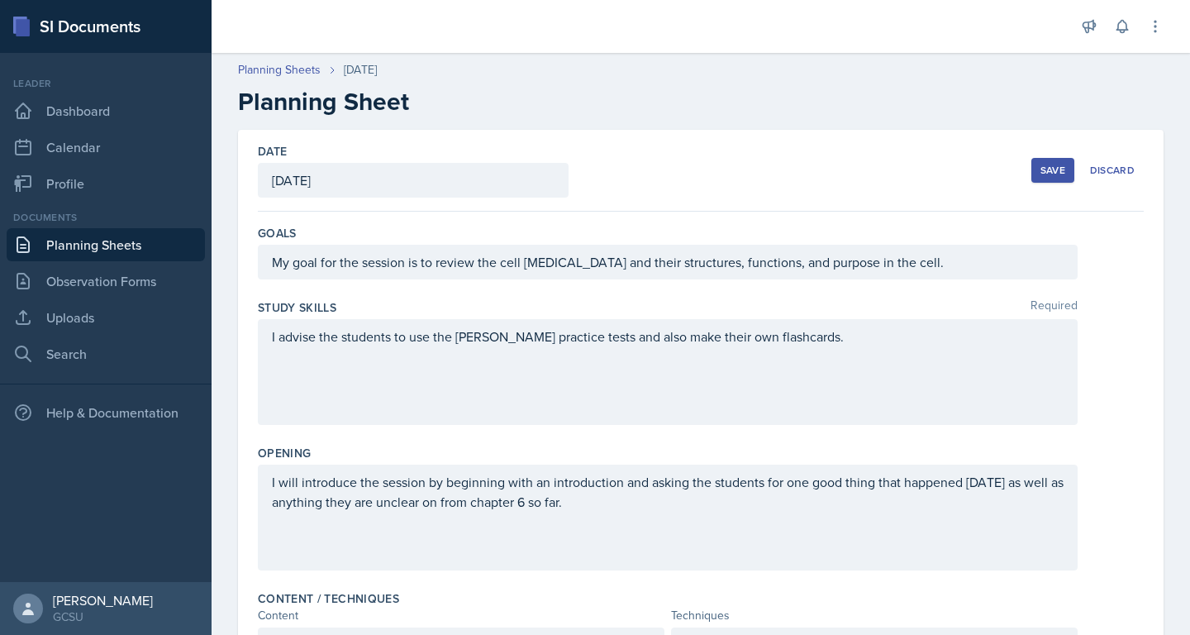
click at [1050, 164] on div "Save" at bounding box center [1052, 170] width 25 height 13
